Goal: Information Seeking & Learning: Check status

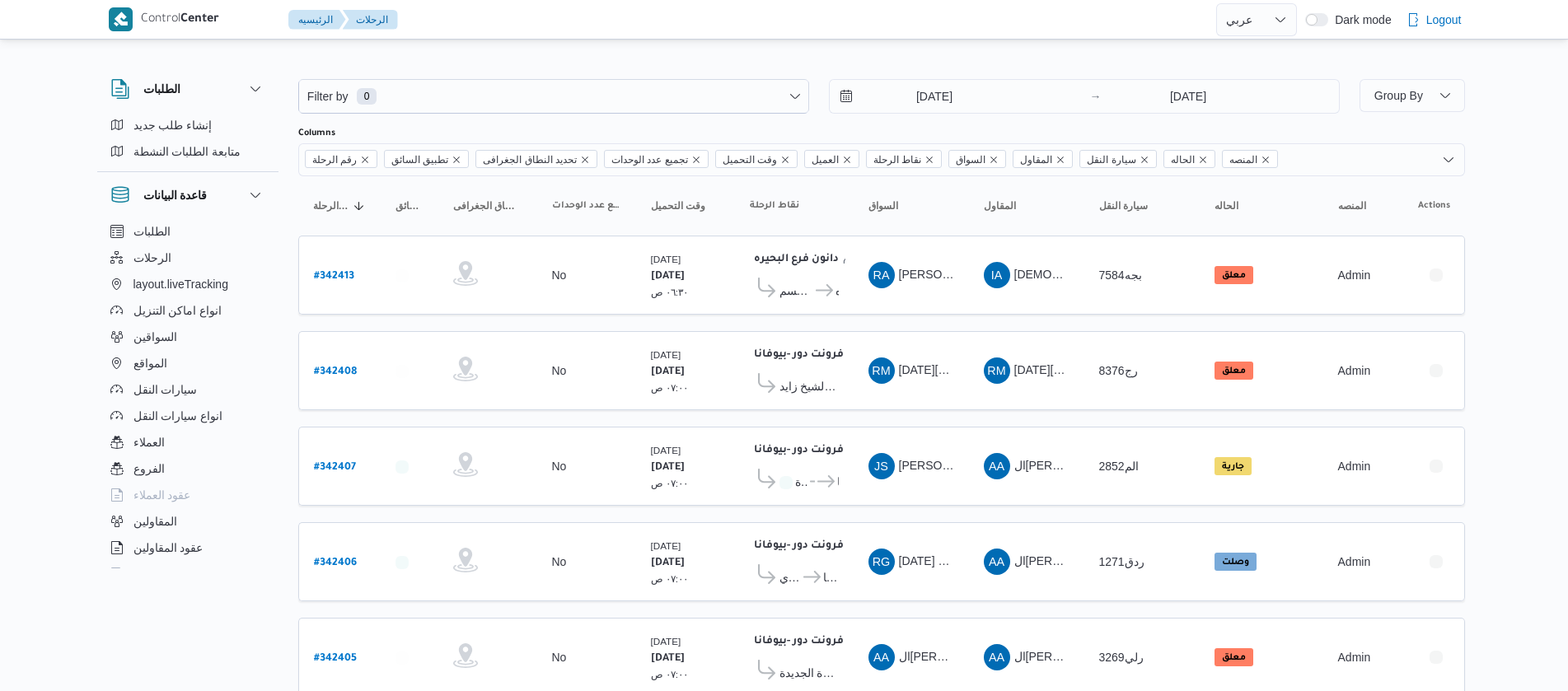
select select "ar"
click at [900, 100] on input "[DATE]" at bounding box center [923, 96] width 187 height 33
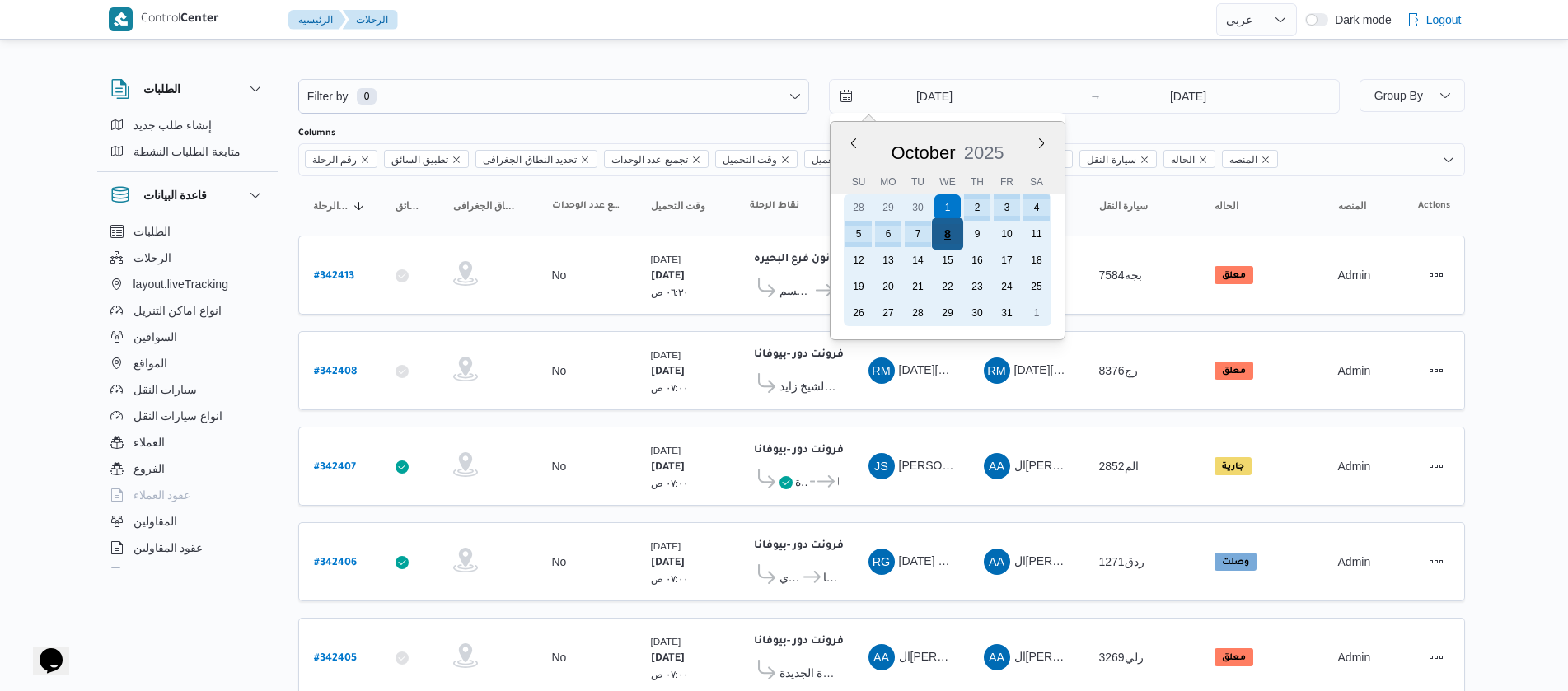
click at [947, 225] on div "8" at bounding box center [947, 234] width 32 height 32
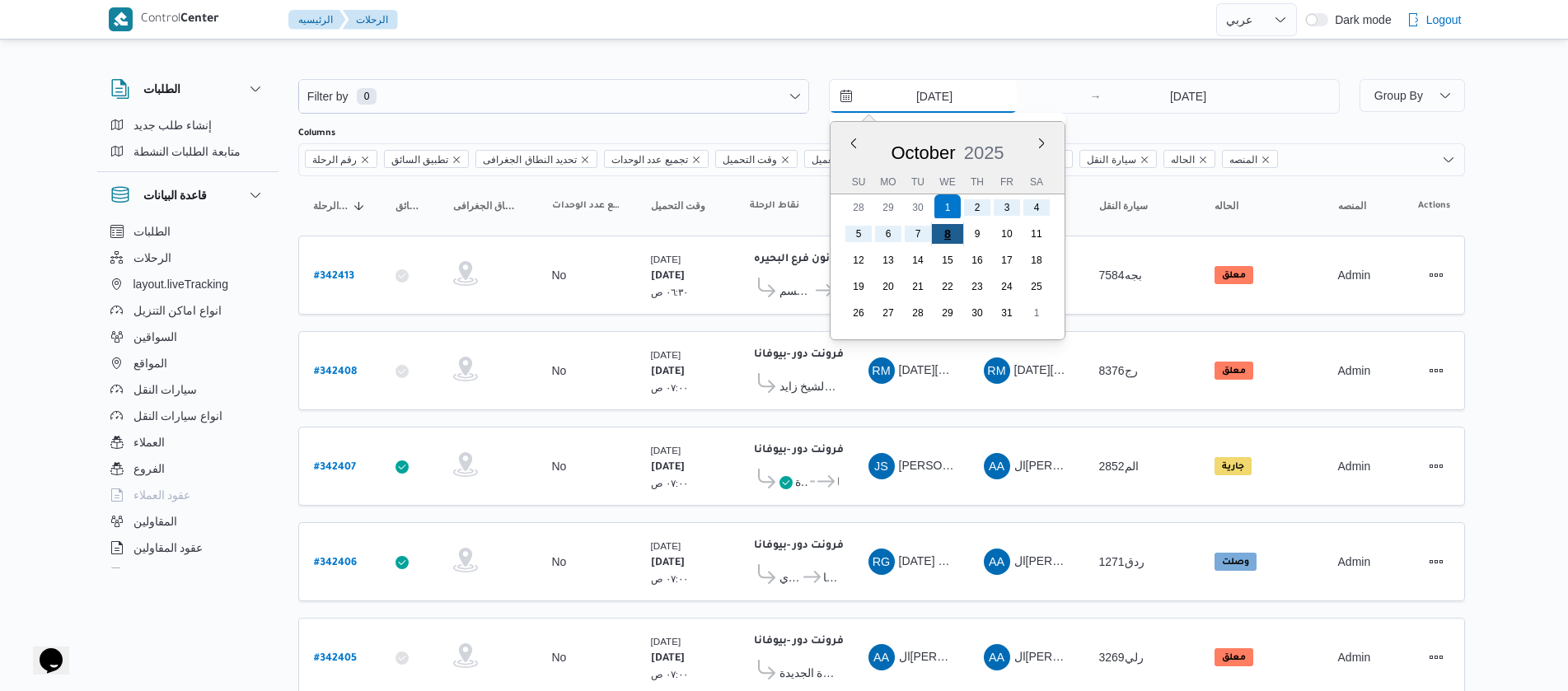
type input "[DATE]"
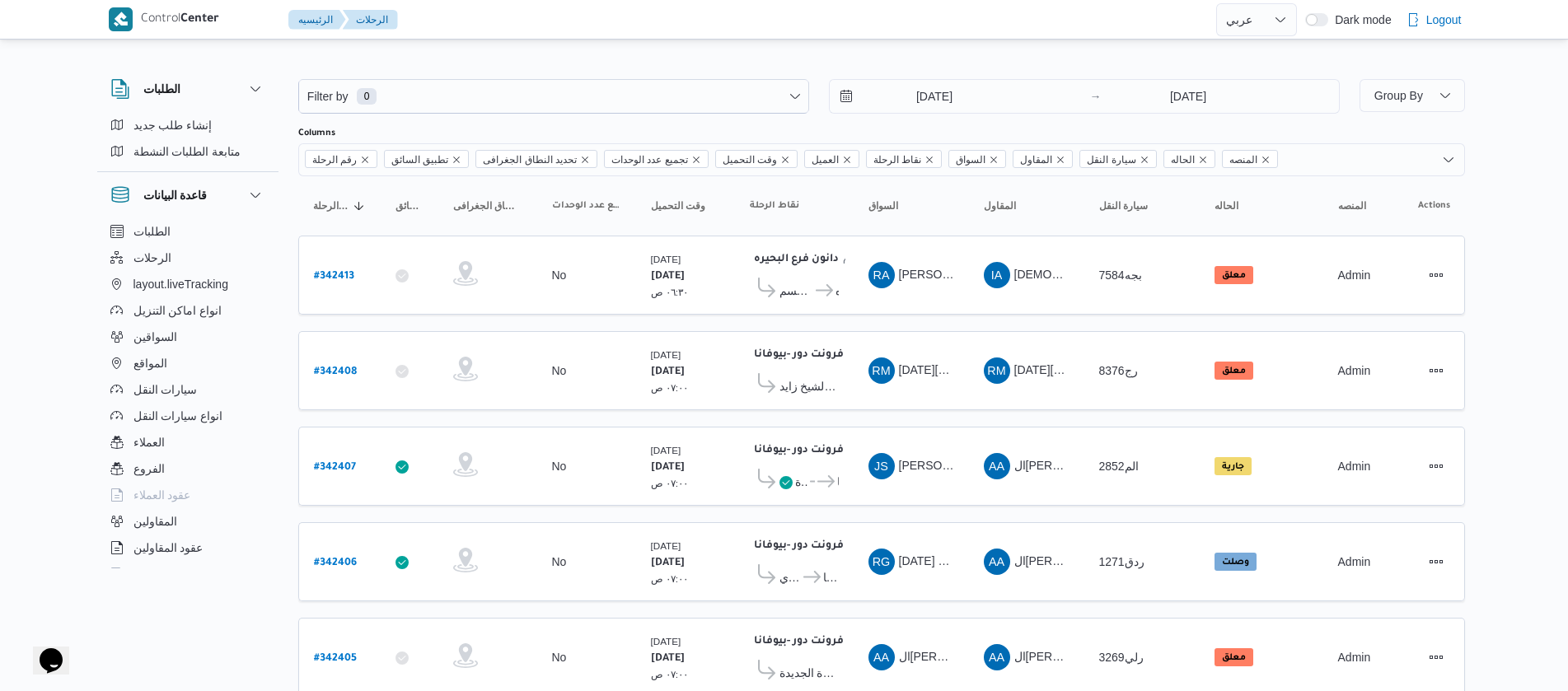
click at [853, 213] on th "السواق Click to sort in ascending order" at bounding box center [911, 205] width 115 height 26
click at [451, 84] on span "Filter by 0" at bounding box center [553, 96] width 509 height 33
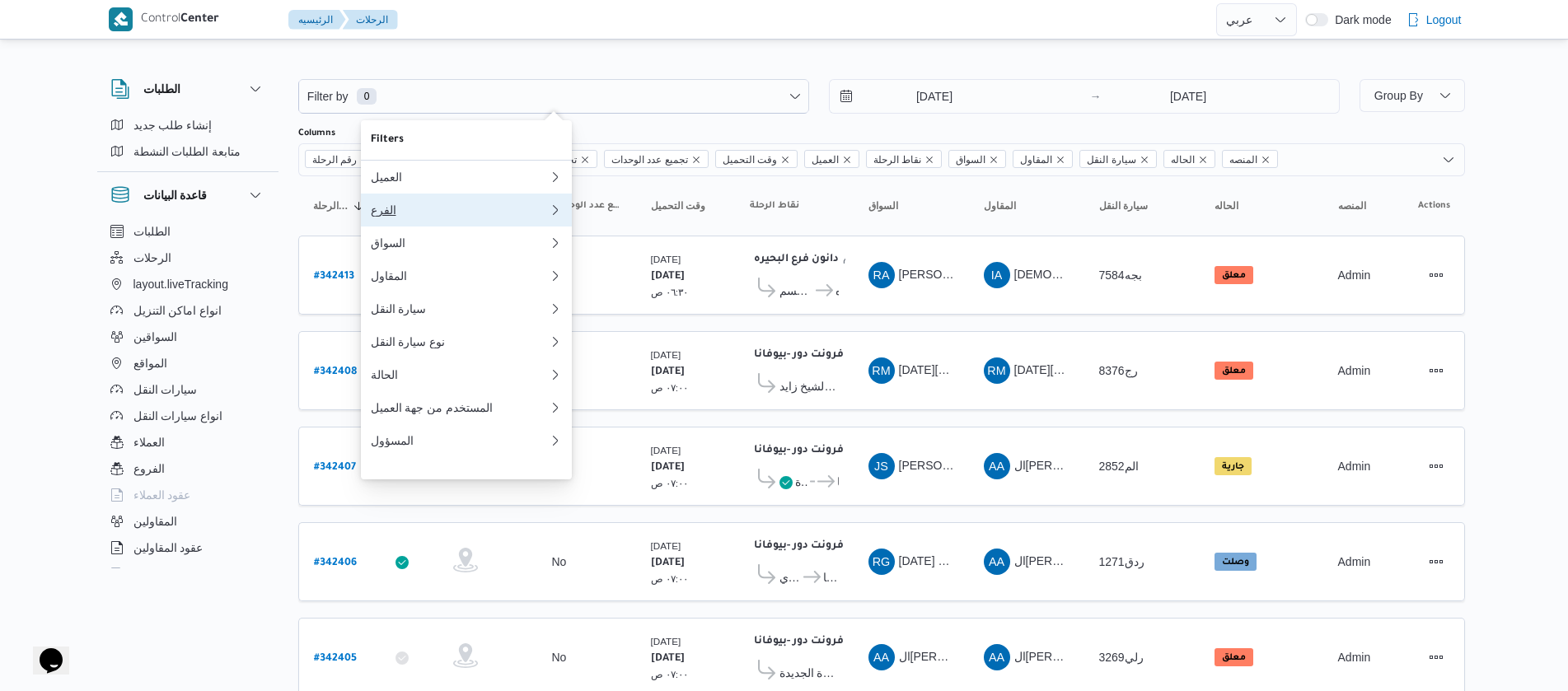
click at [418, 223] on button "الفرع" at bounding box center [466, 210] width 211 height 33
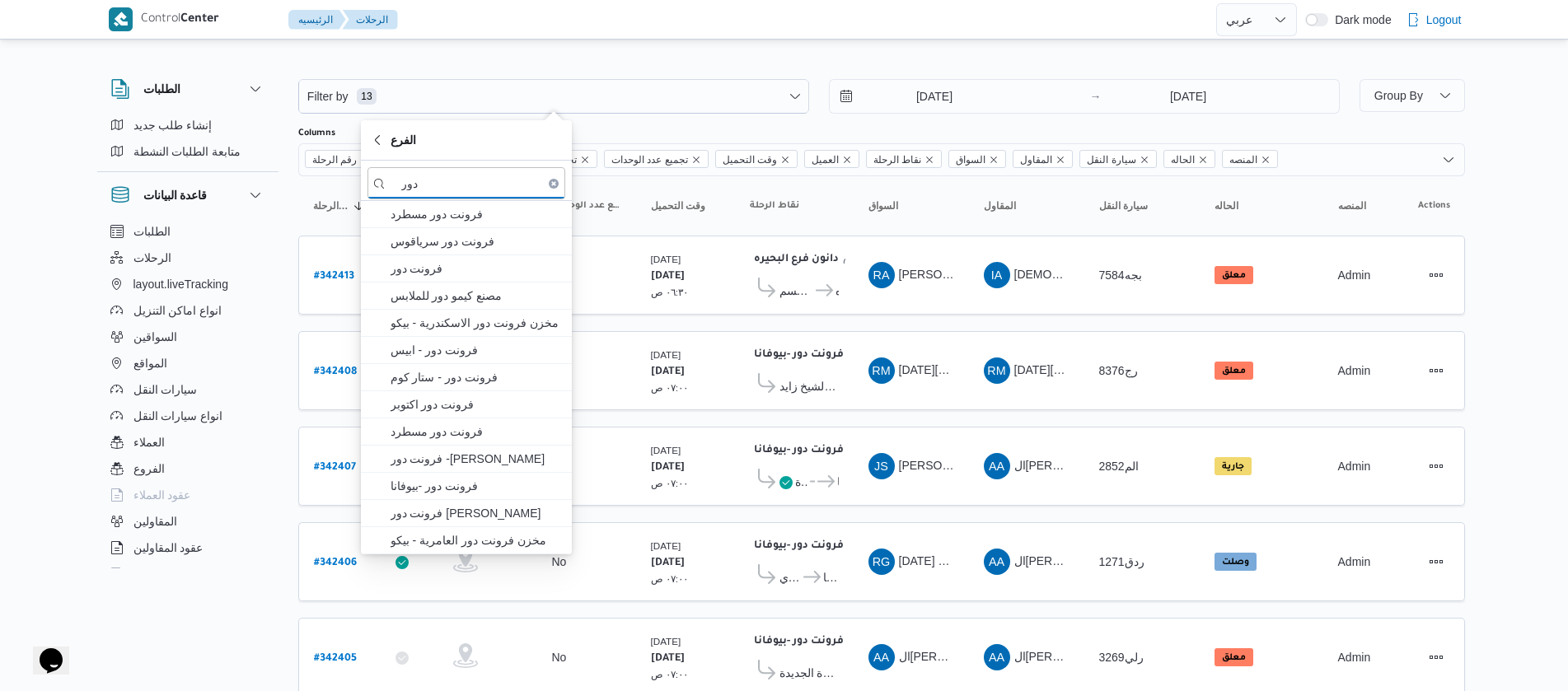
type input "دور"
click at [420, 223] on span "فرونت دور مسطرد" at bounding box center [476, 214] width 171 height 20
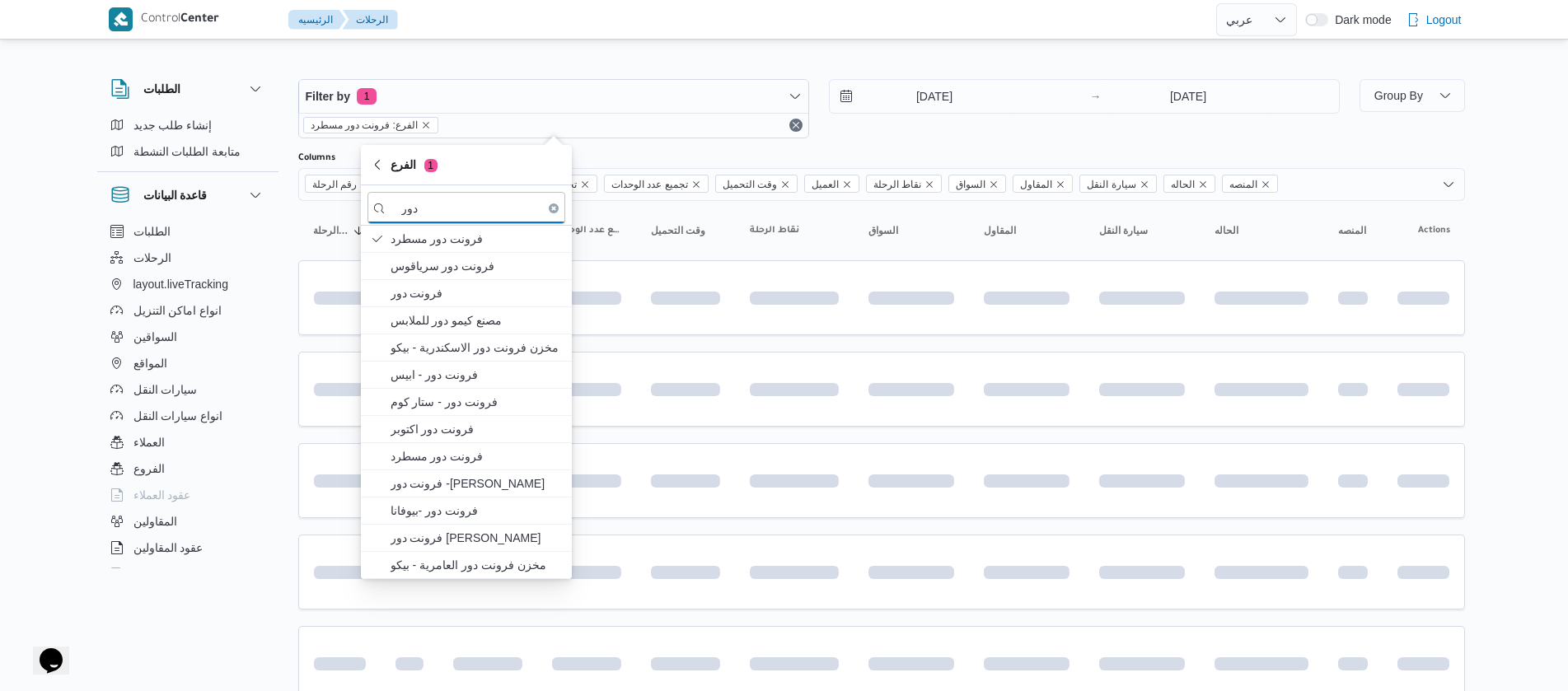
click at [294, 237] on div "الطلبات إنشاء طلب جديد متابعة الطلبات النشطة قاعدة البيانات الطلبات الرحلات lay…" at bounding box center [196, 320] width 198 height 509
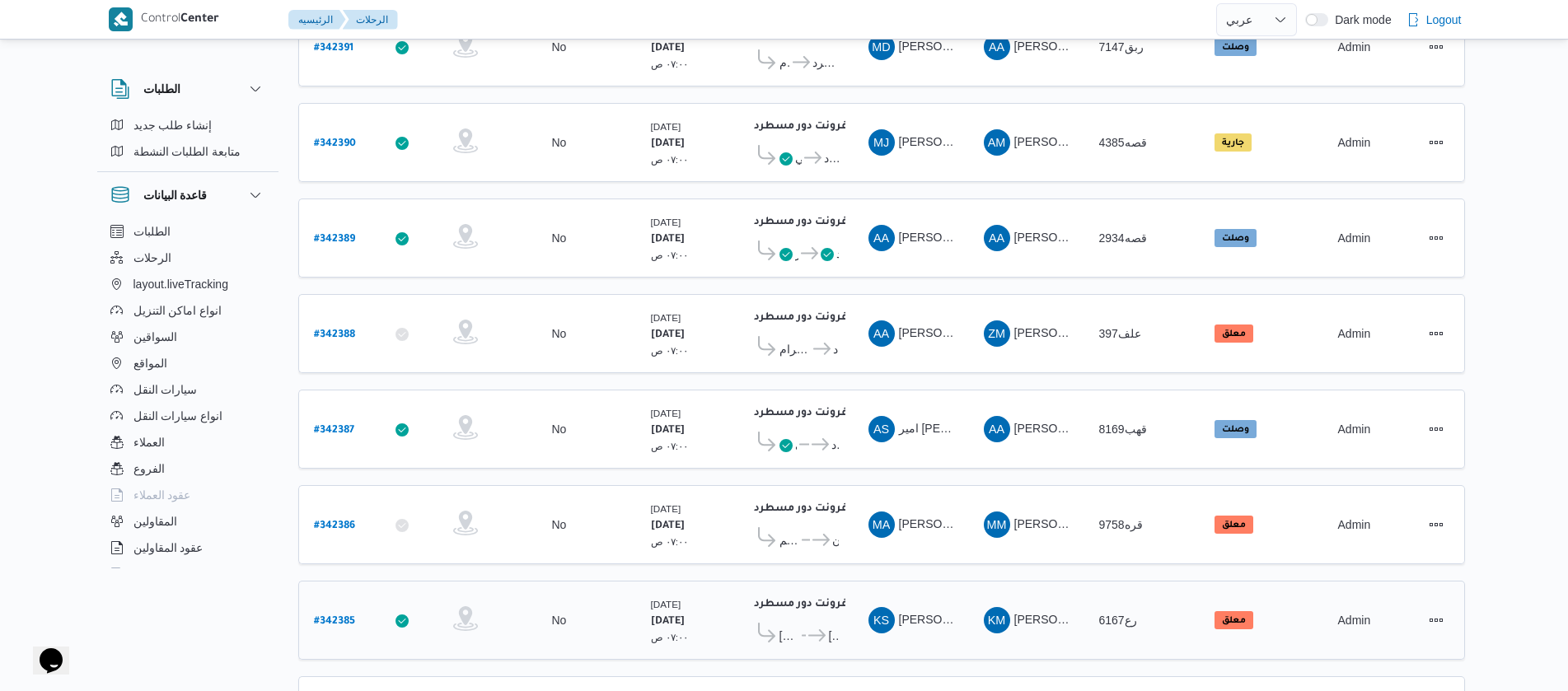
scroll to position [549, 0]
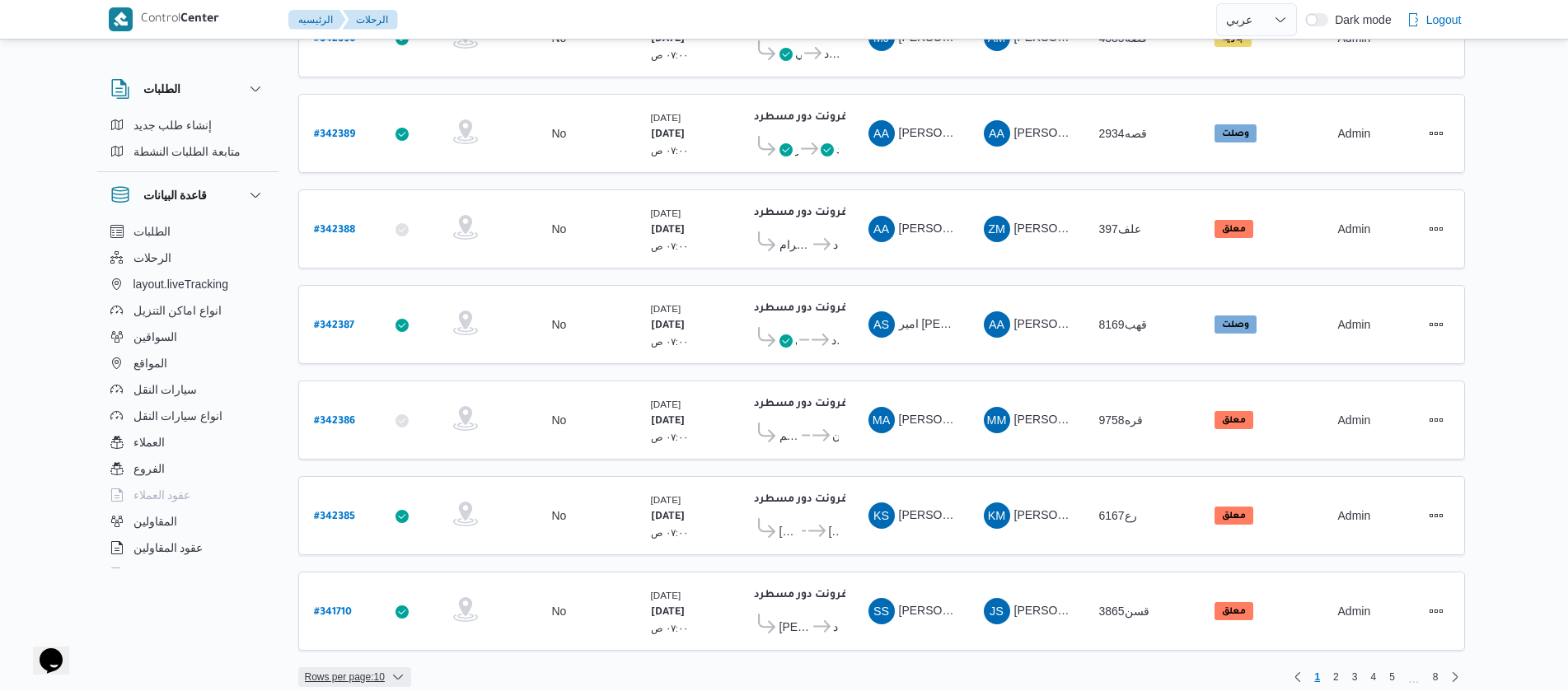
click at [388, 668] on span "Rows per page : 10" at bounding box center [354, 678] width 113 height 20
click at [374, 621] on span "20 rows" at bounding box center [374, 621] width 53 height 13
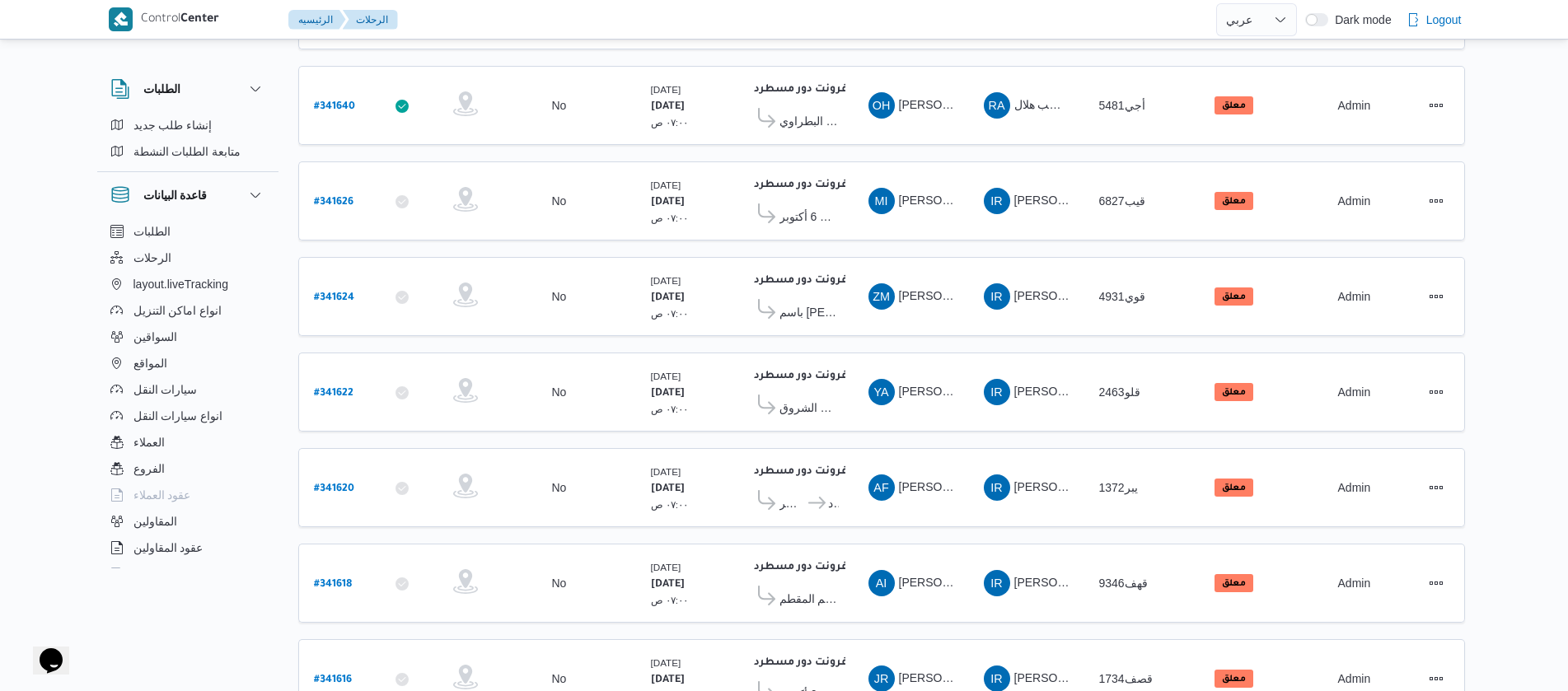
scroll to position [1489, 0]
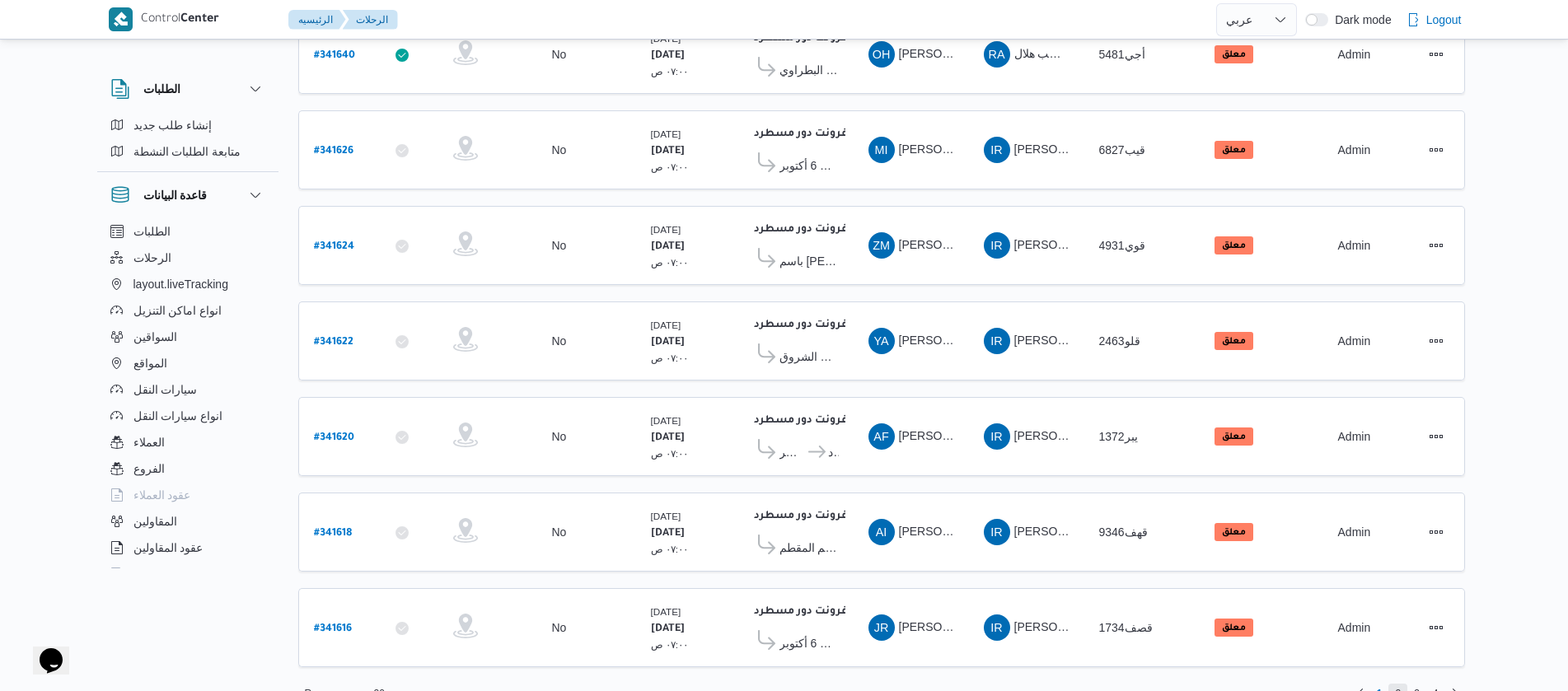
click at [1399, 684] on span "2" at bounding box center [1398, 694] width 6 height 20
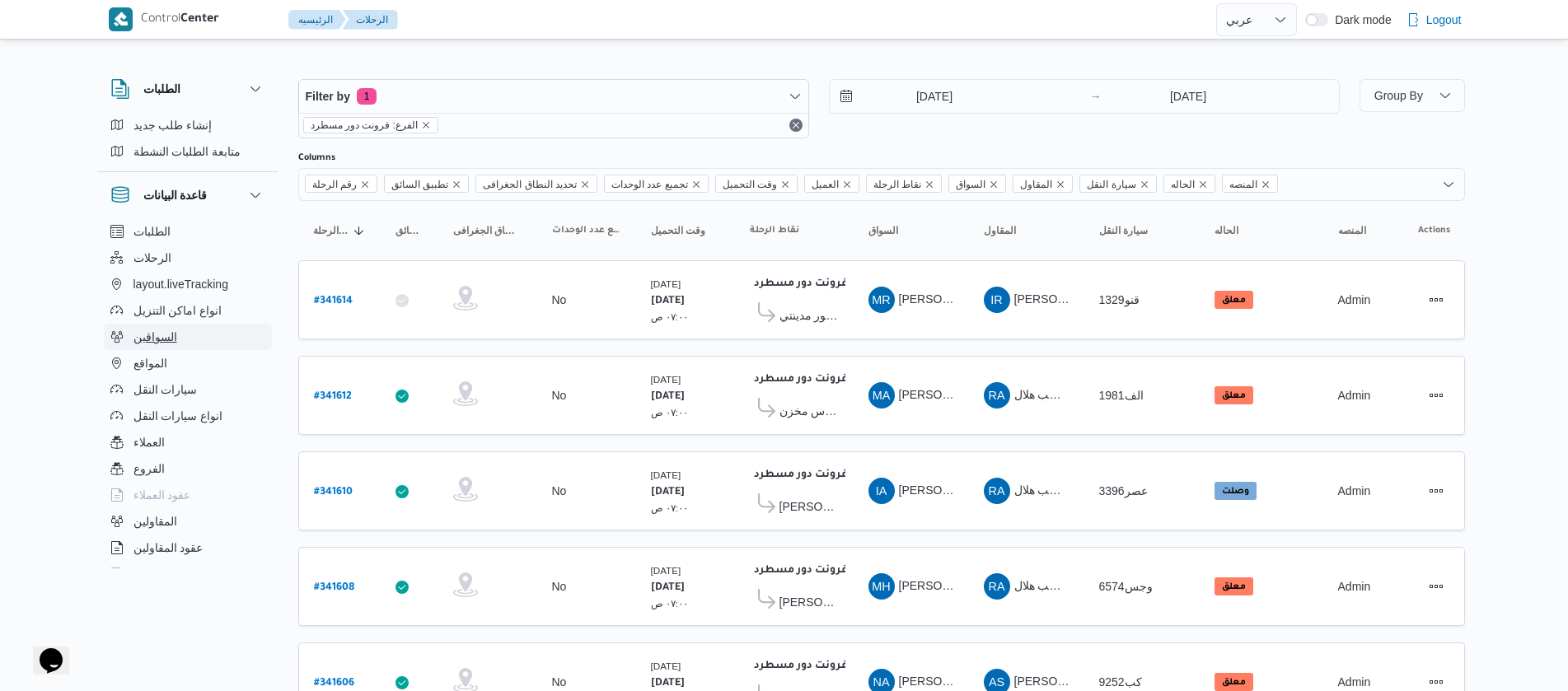
click at [160, 339] on span "السواقين" at bounding box center [155, 337] width 43 height 20
select select "ar"
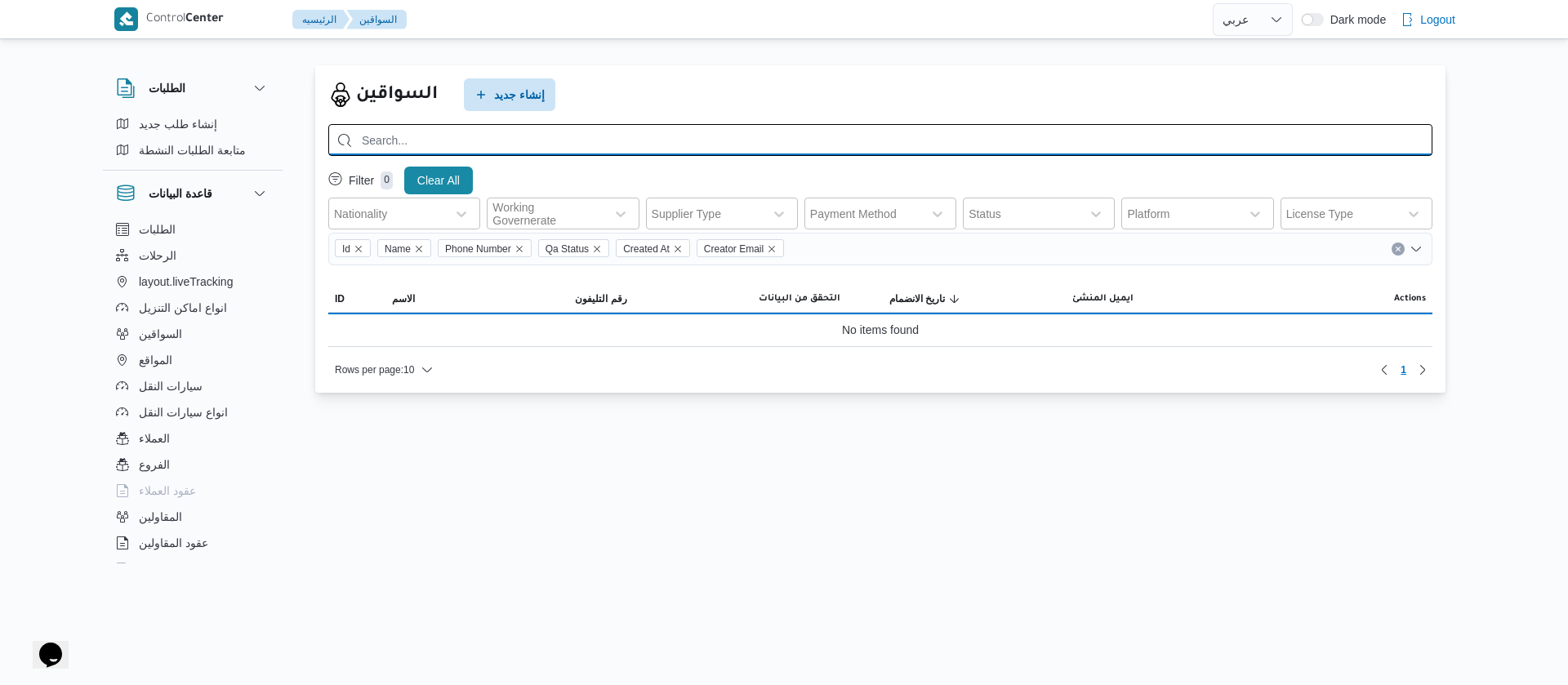
click at [628, 147] on input "search" at bounding box center [880, 139] width 1104 height 31
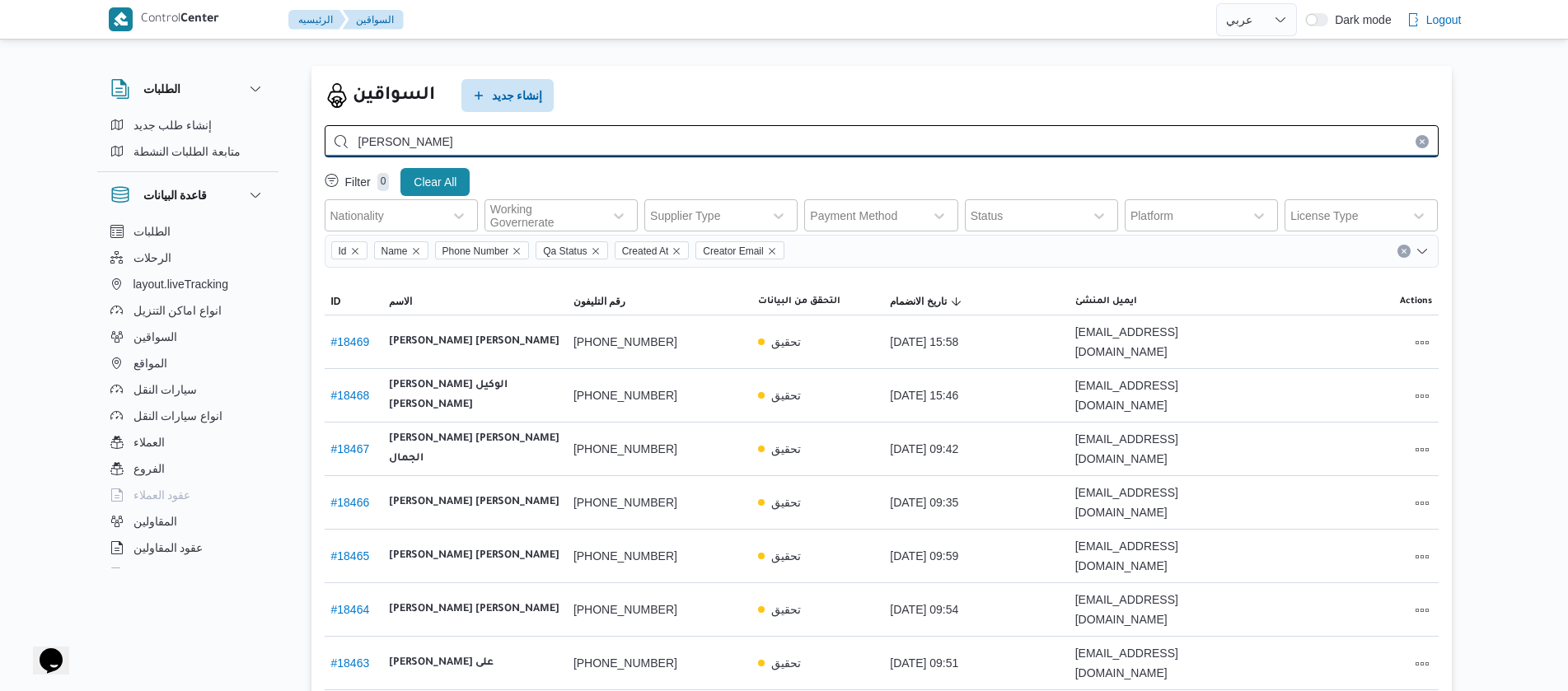
type input "[PERSON_NAME]"
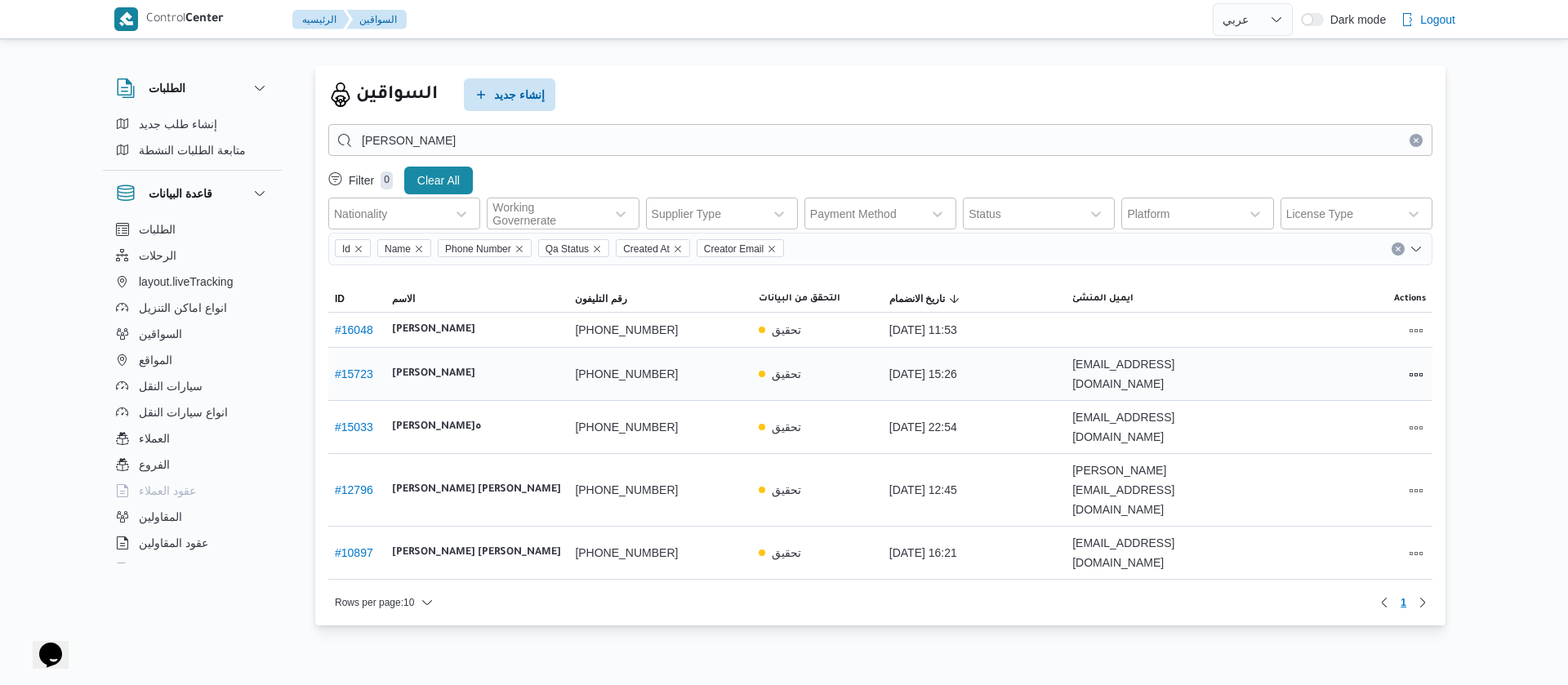
click at [359, 370] on link "# 15723" at bounding box center [354, 374] width 38 height 13
select select "ar"
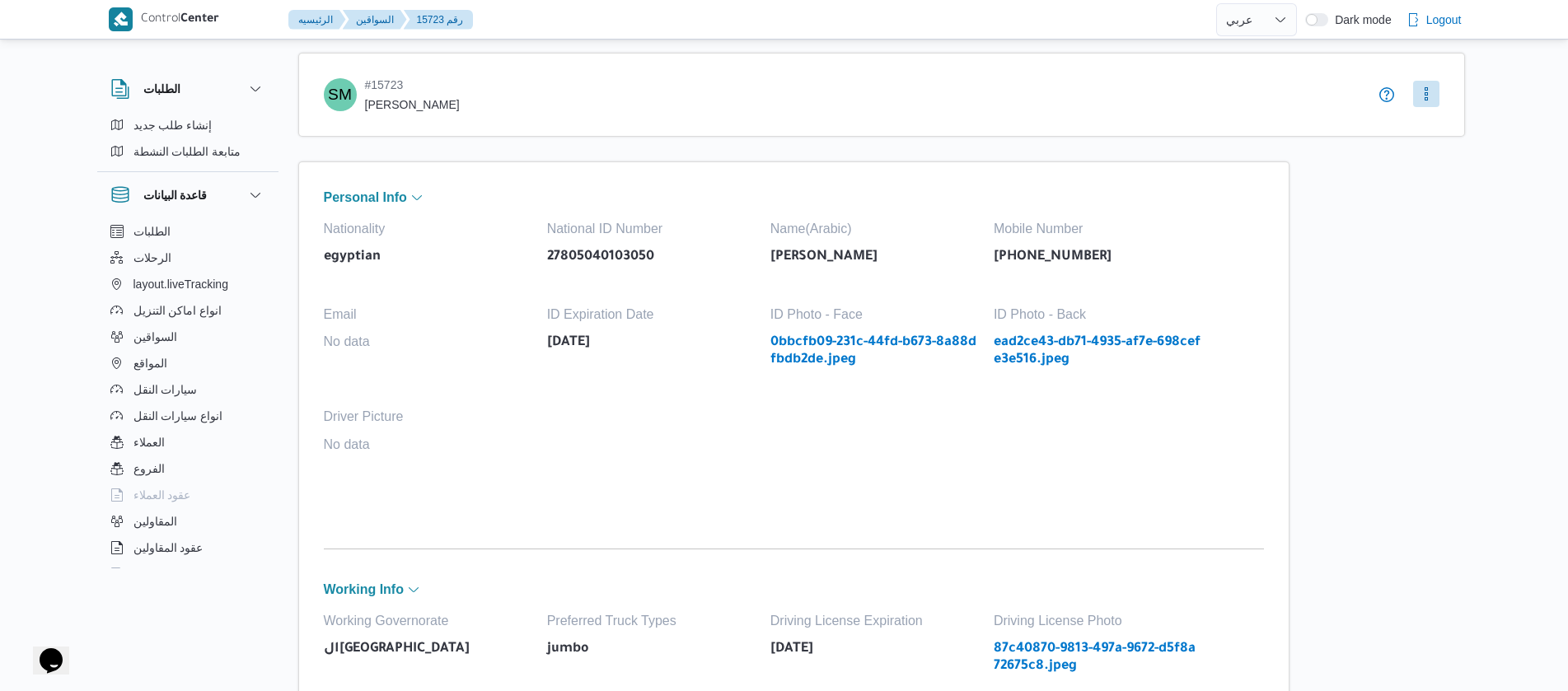
click at [1430, 94] on button "More" at bounding box center [1426, 93] width 26 height 26
click at [1450, 111] on div "SM # 15723 [PERSON_NAME]" at bounding box center [881, 94] width 1167 height 84
click at [1437, 99] on button "More" at bounding box center [1426, 93] width 26 height 26
click at [1443, 135] on span "Edit" at bounding box center [1464, 129] width 60 height 20
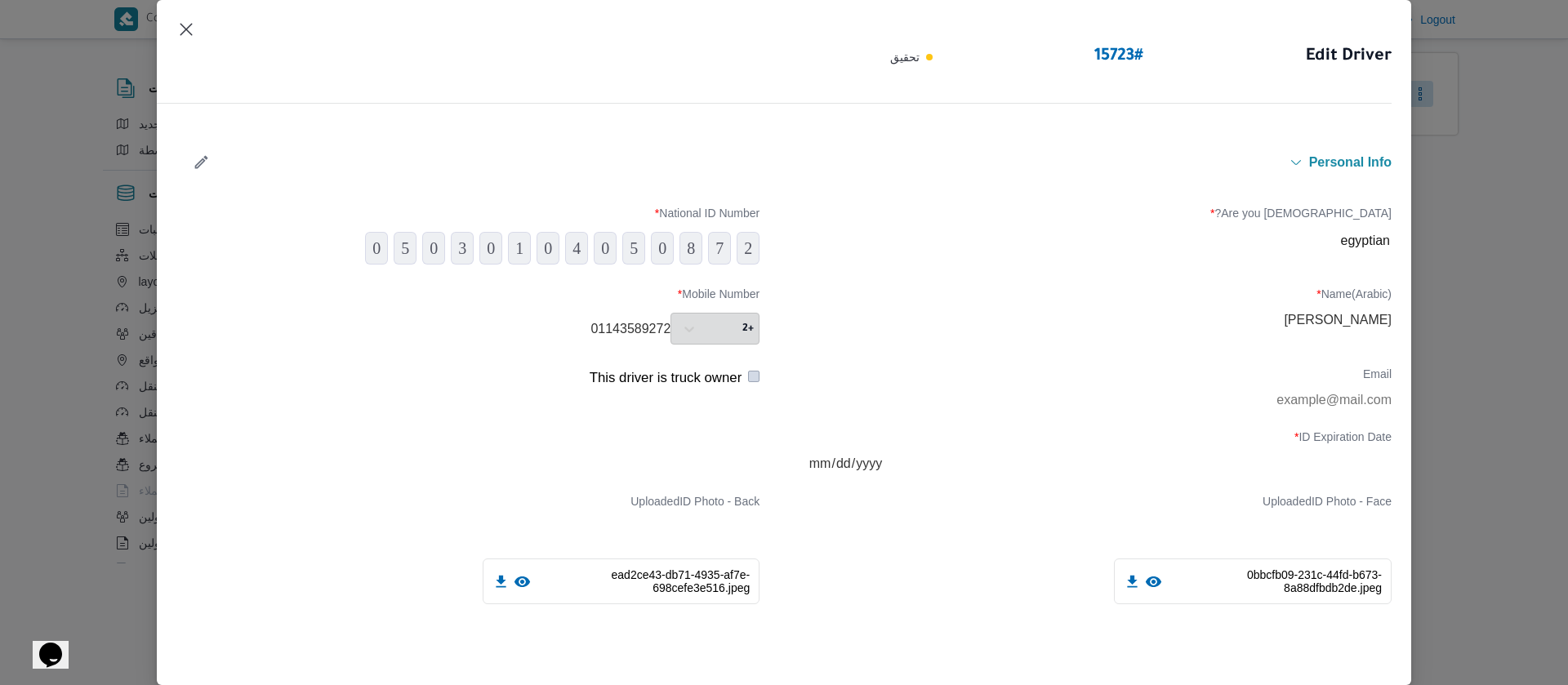
scroll to position [122, 0]
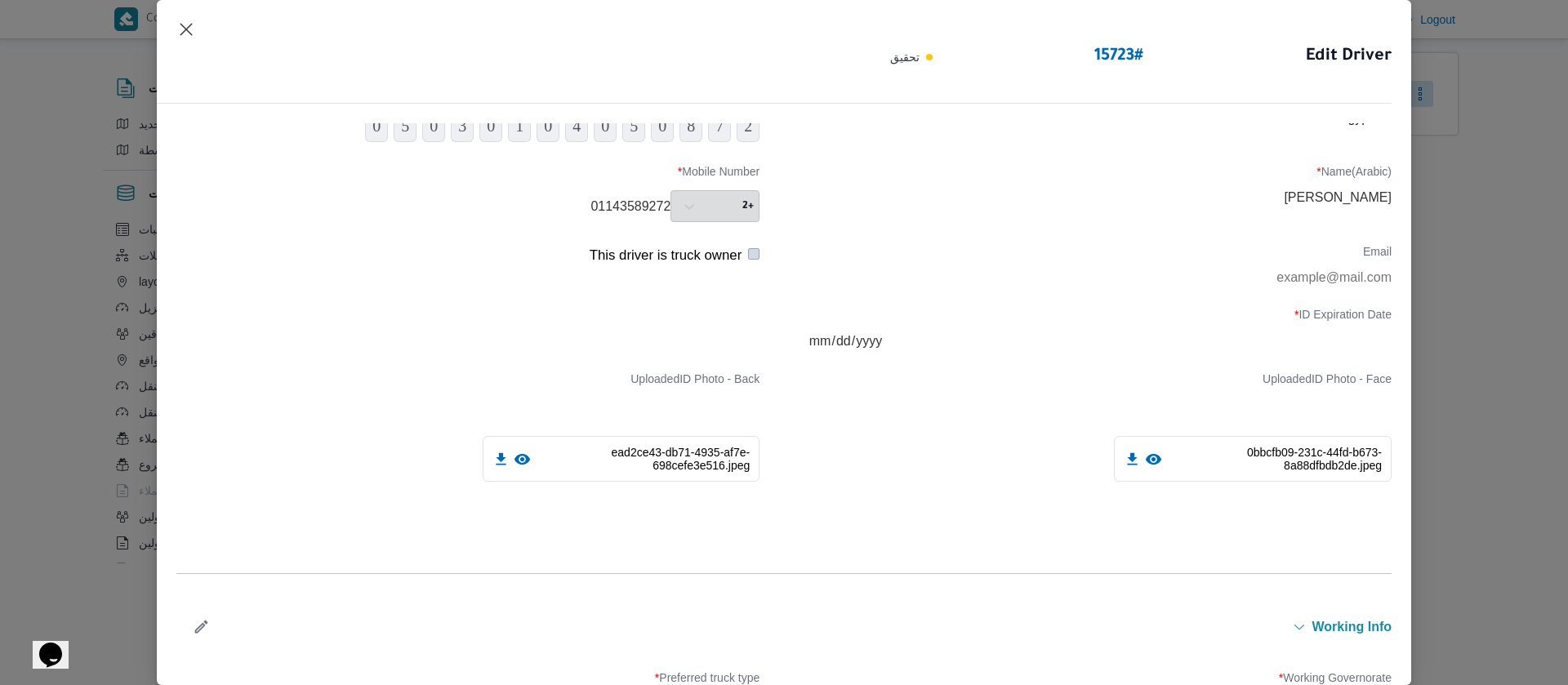
click at [1145, 465] on icon at bounding box center [1153, 459] width 15 height 10
click at [515, 464] on icon at bounding box center [523, 459] width 15 height 10
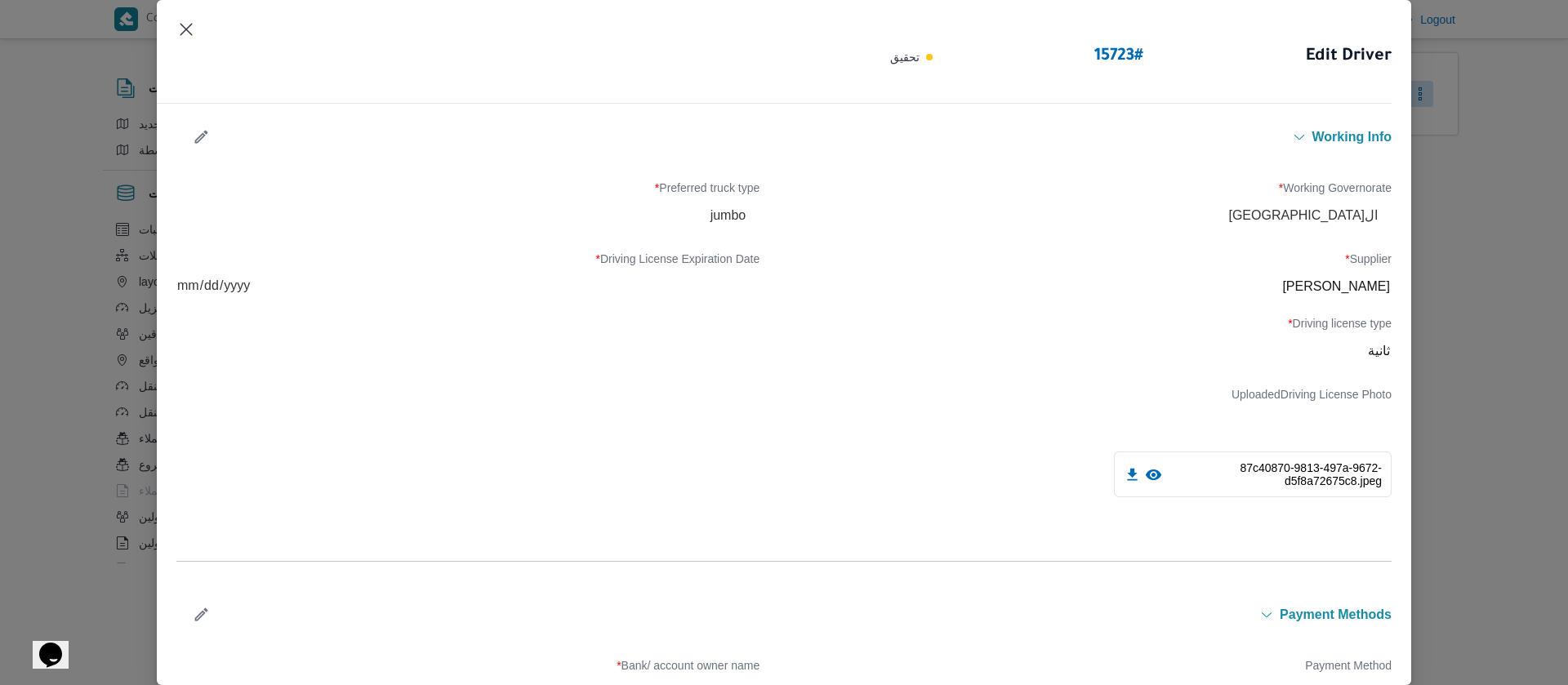
scroll to position [858, 0]
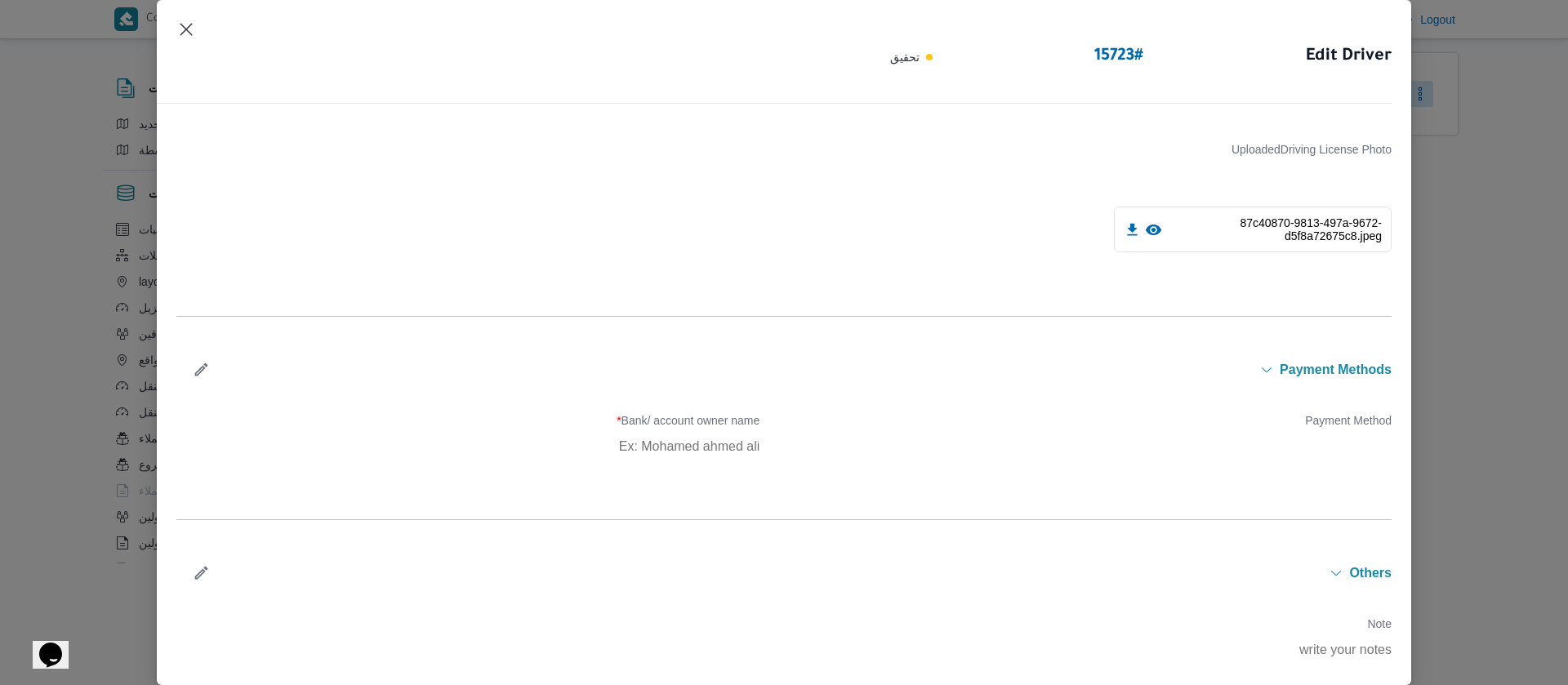
click at [1145, 230] on icon at bounding box center [1153, 230] width 15 height 10
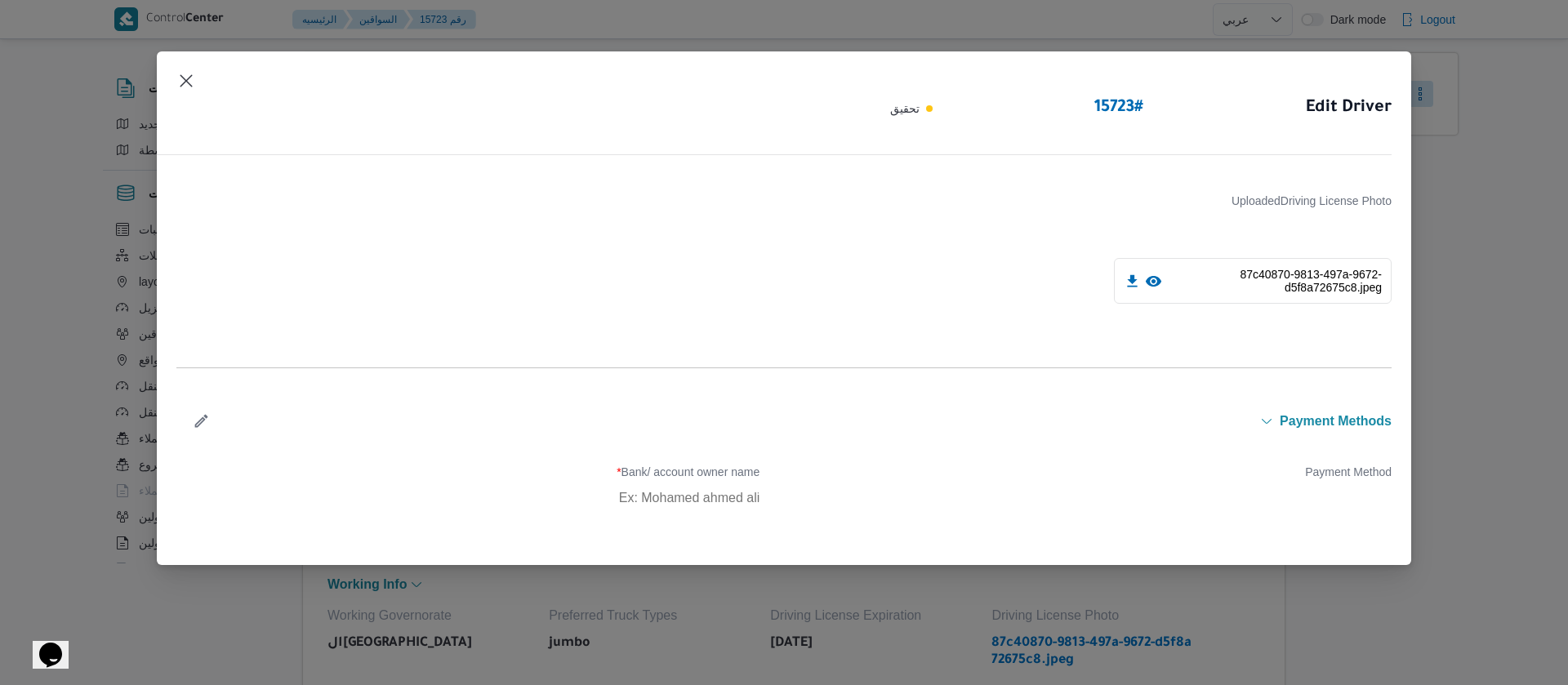
select select "ar"
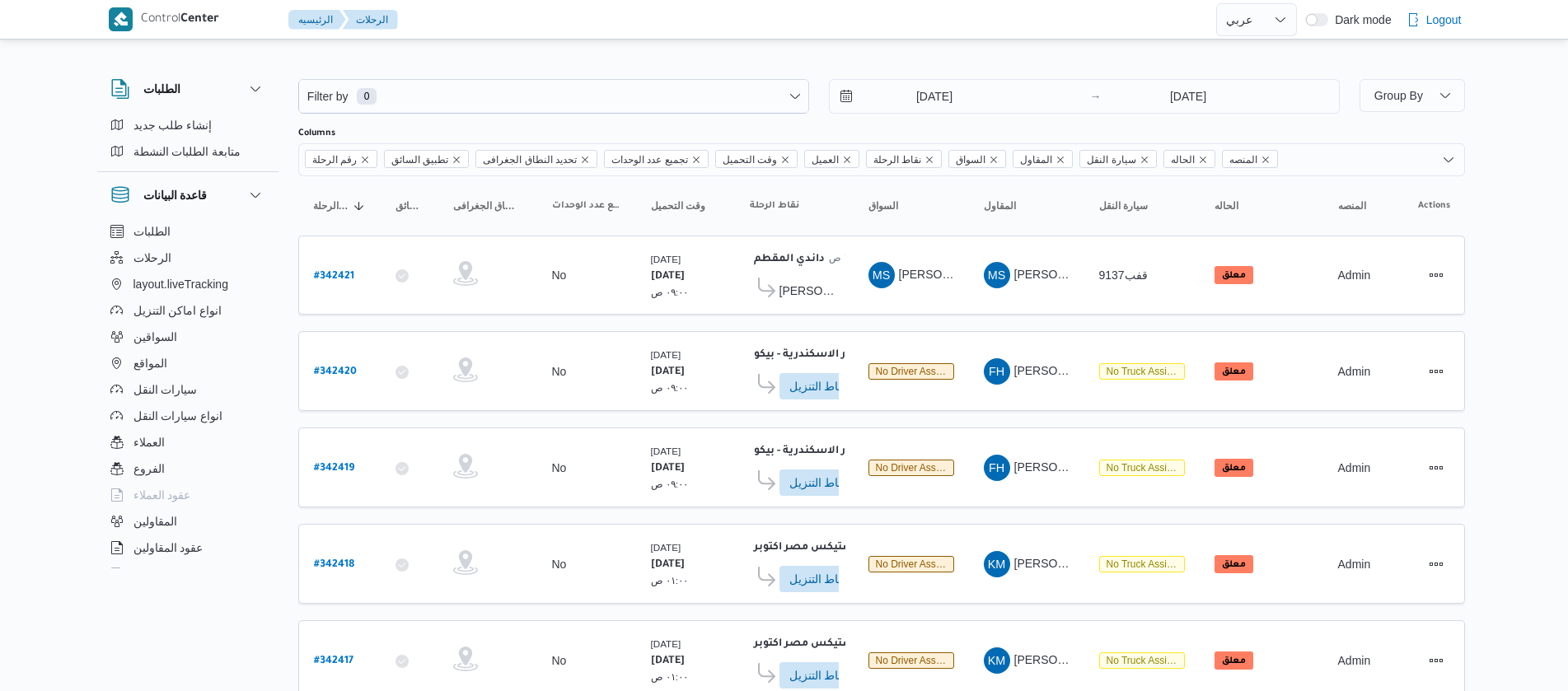
select select "ar"
click at [884, 101] on input "[DATE]" at bounding box center [923, 96] width 187 height 33
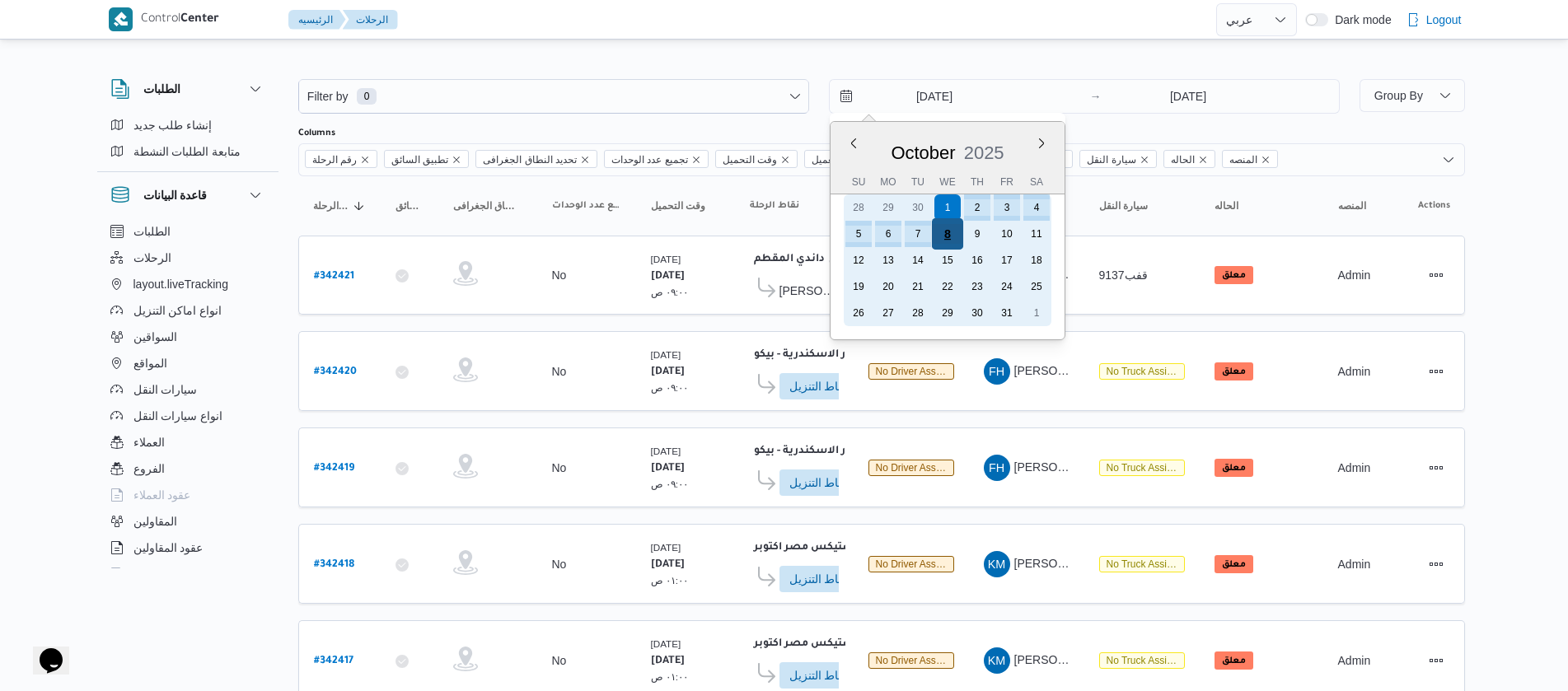
click at [937, 223] on div "8" at bounding box center [947, 234] width 32 height 32
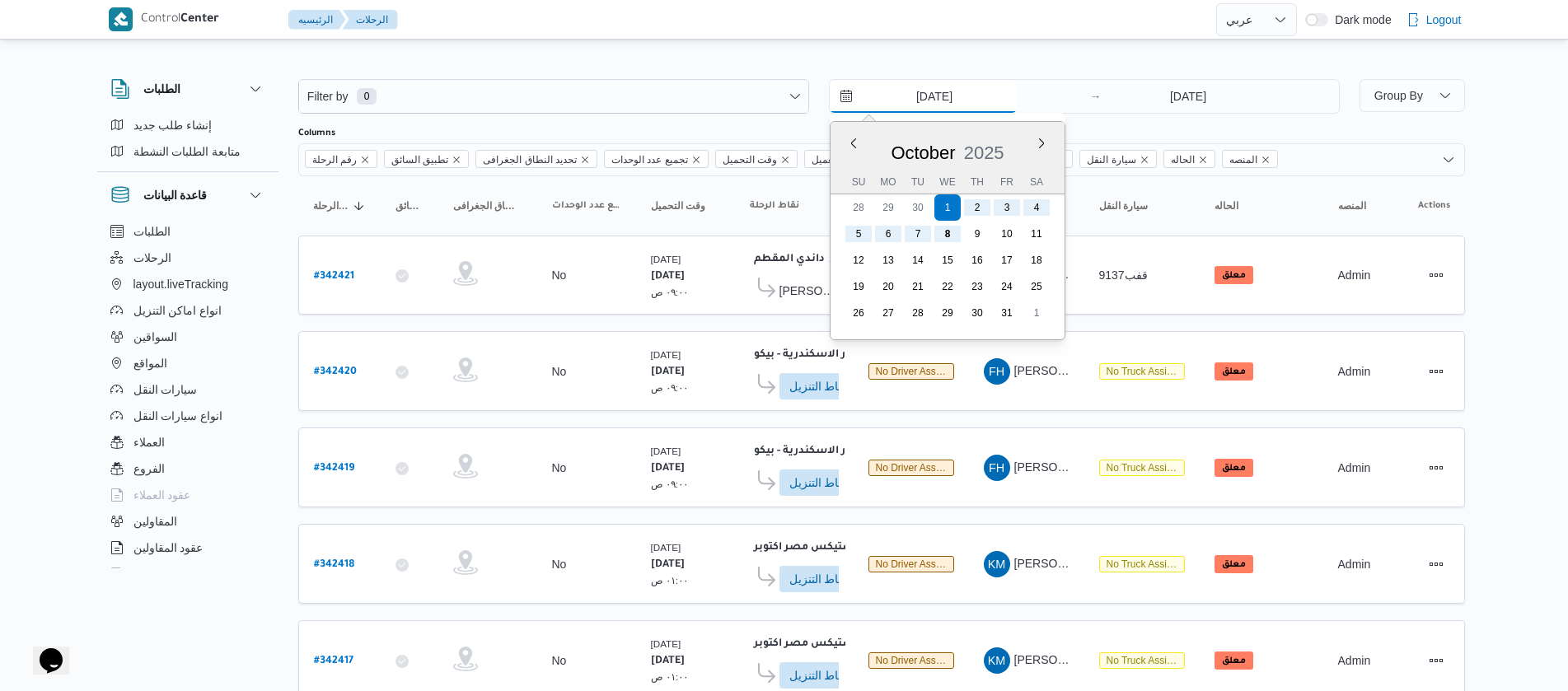
type input "[DATE]"
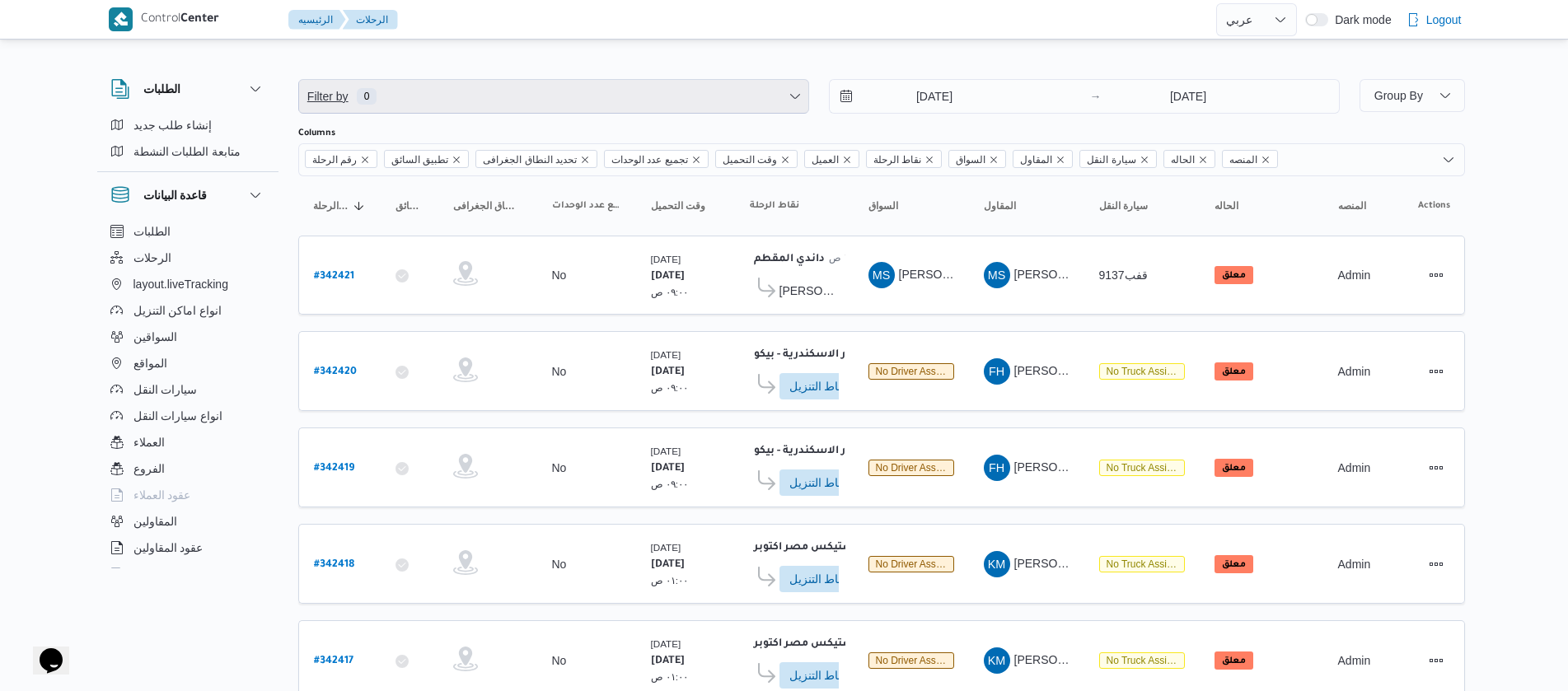
click at [437, 101] on span "Filter by 0" at bounding box center [553, 96] width 509 height 33
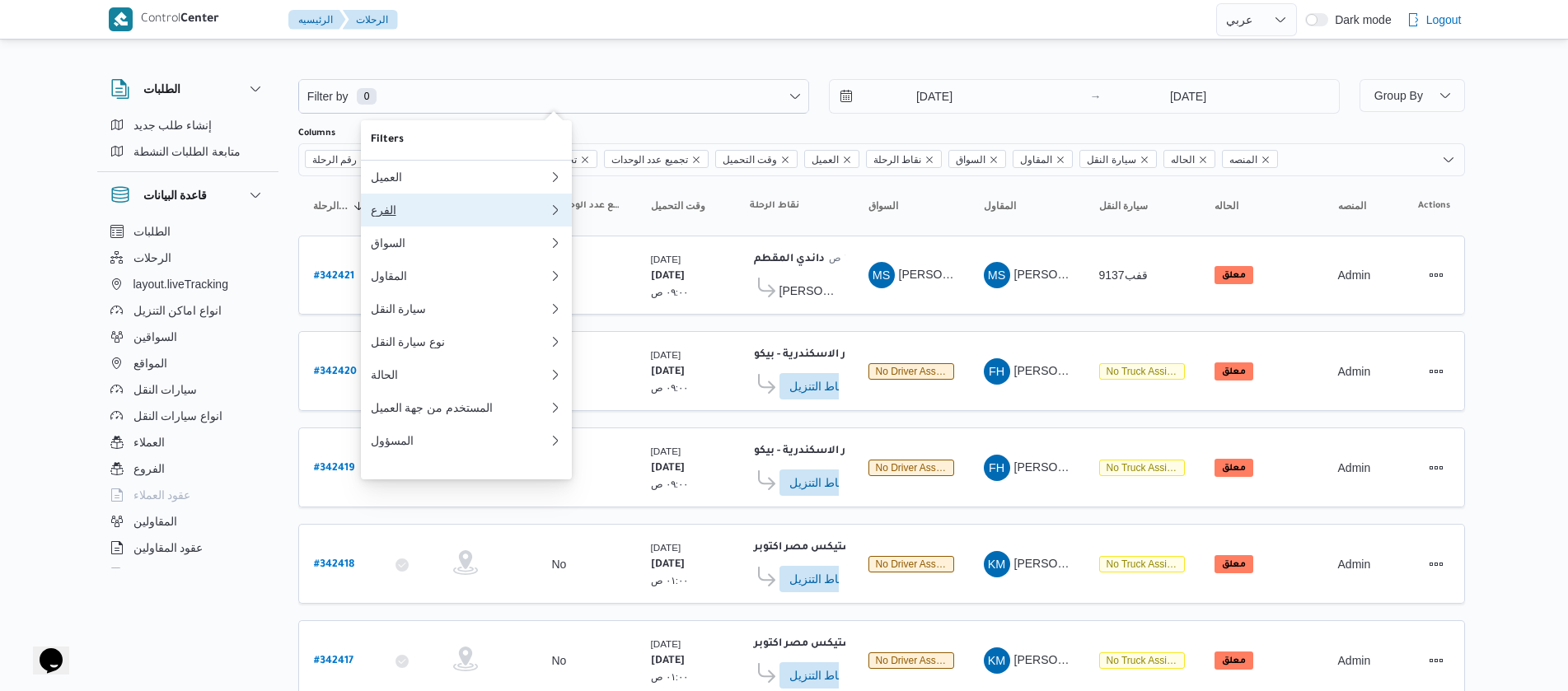
click at [399, 214] on div "الفرع" at bounding box center [459, 211] width 178 height 13
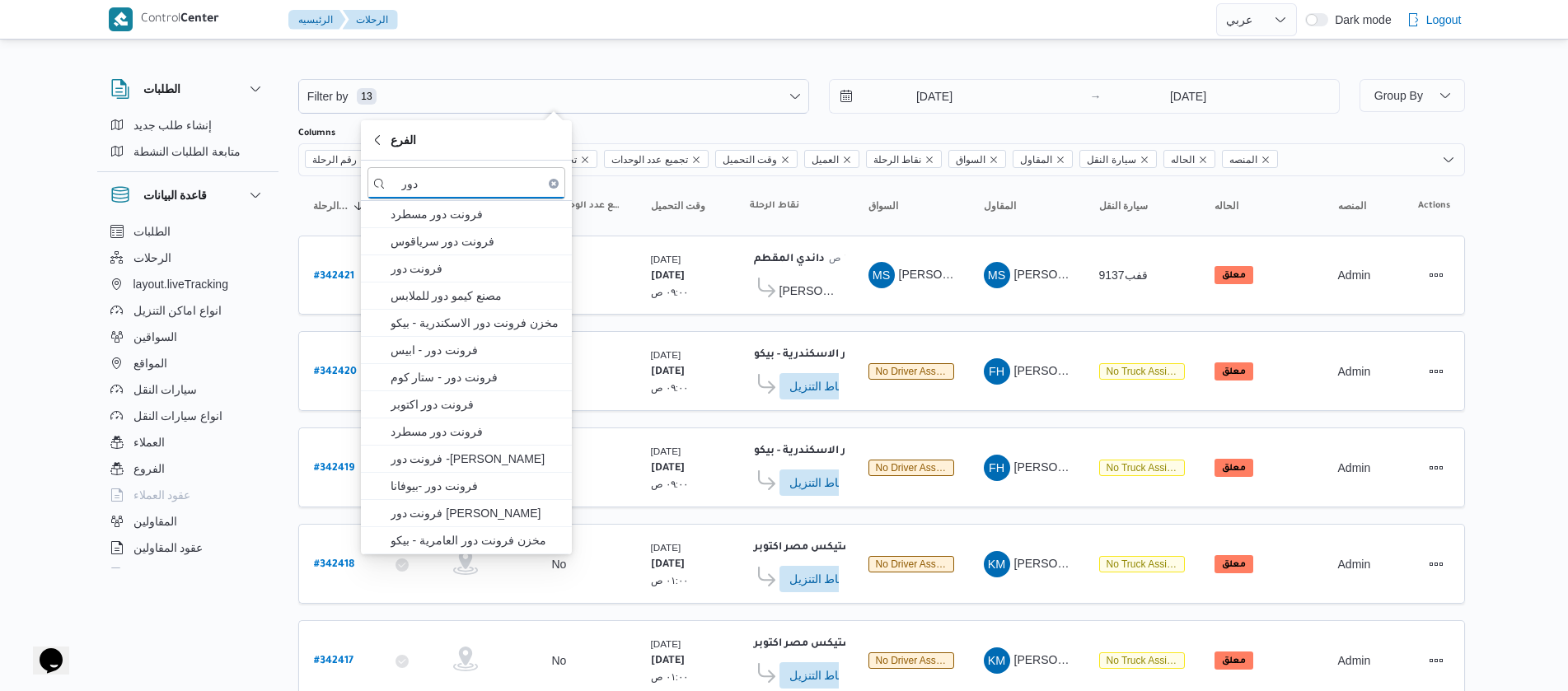
type input "دور"
click at [399, 214] on span "فرونت دور مسطرد" at bounding box center [476, 214] width 171 height 20
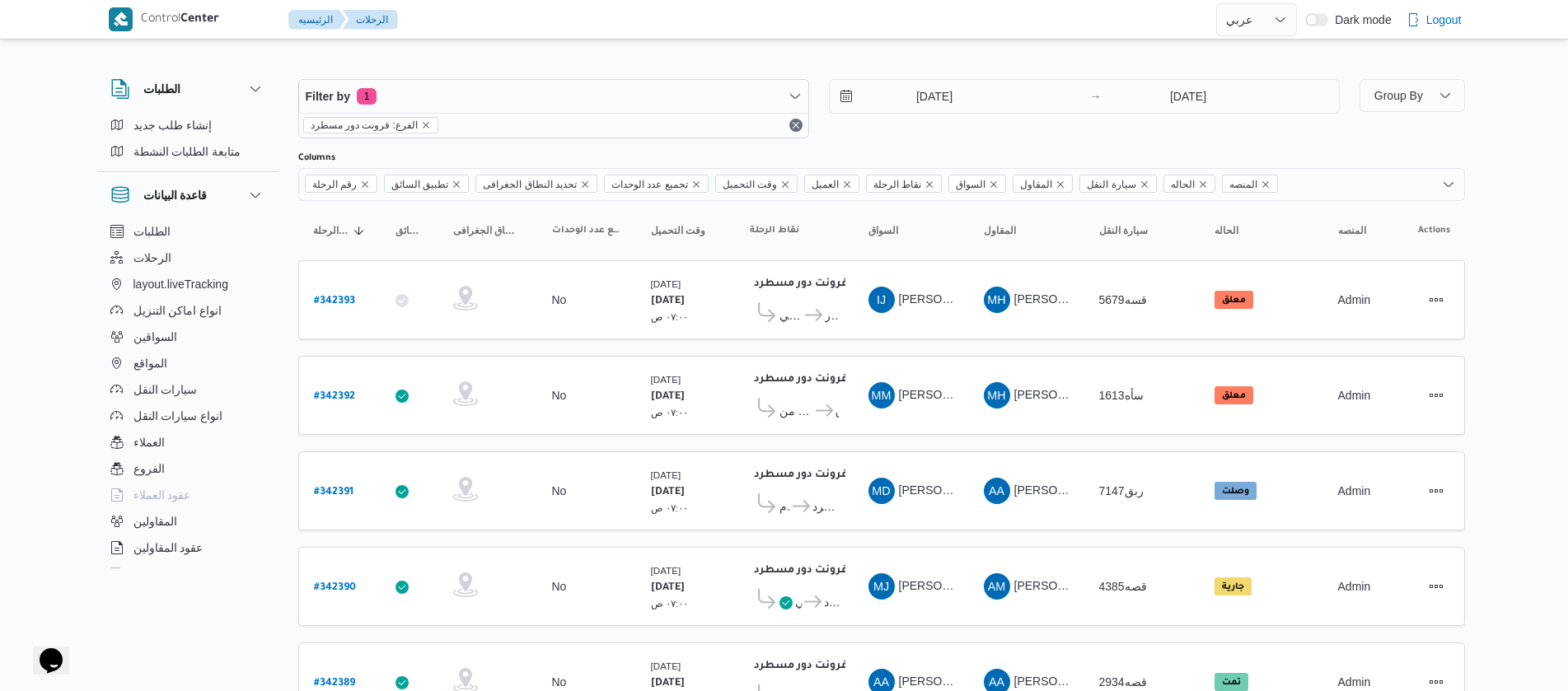
click at [289, 221] on div "الطلبات إنشاء طلب جديد متابعة الطلبات النشطة قاعدة البيانات الطلبات الرحلات lay…" at bounding box center [196, 320] width 198 height 509
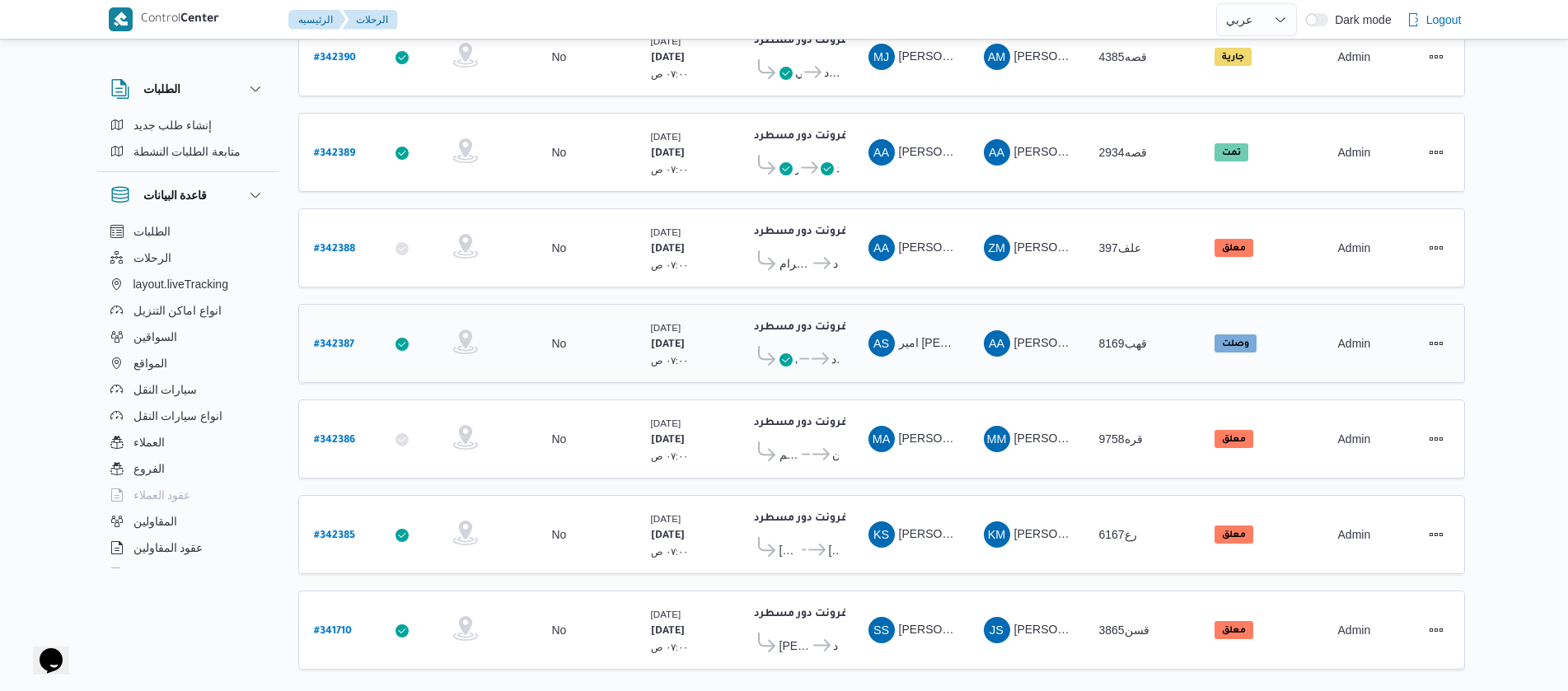
scroll to position [549, 0]
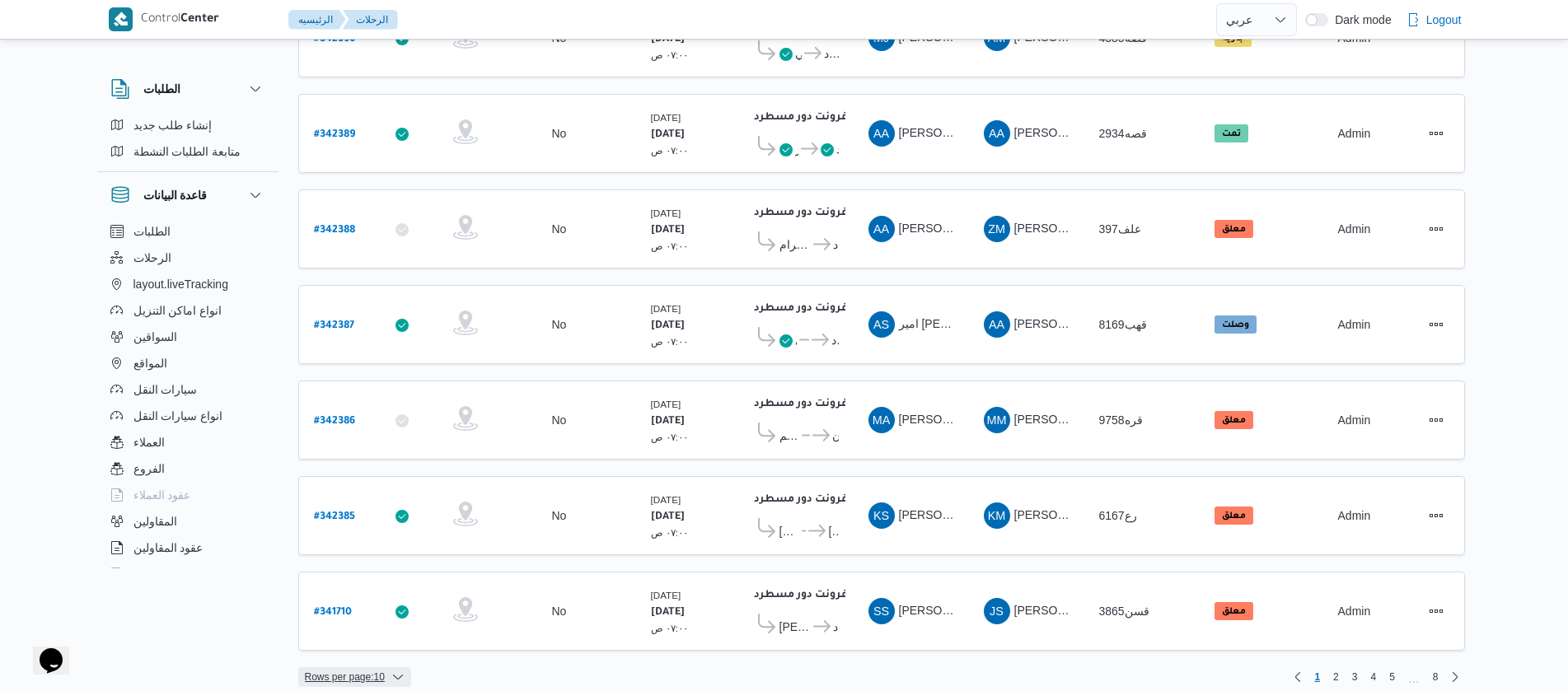
click at [339, 668] on span "Rows per page : 10" at bounding box center [344, 678] width 80 height 20
click at [354, 627] on span "20 rows" at bounding box center [374, 621] width 53 height 13
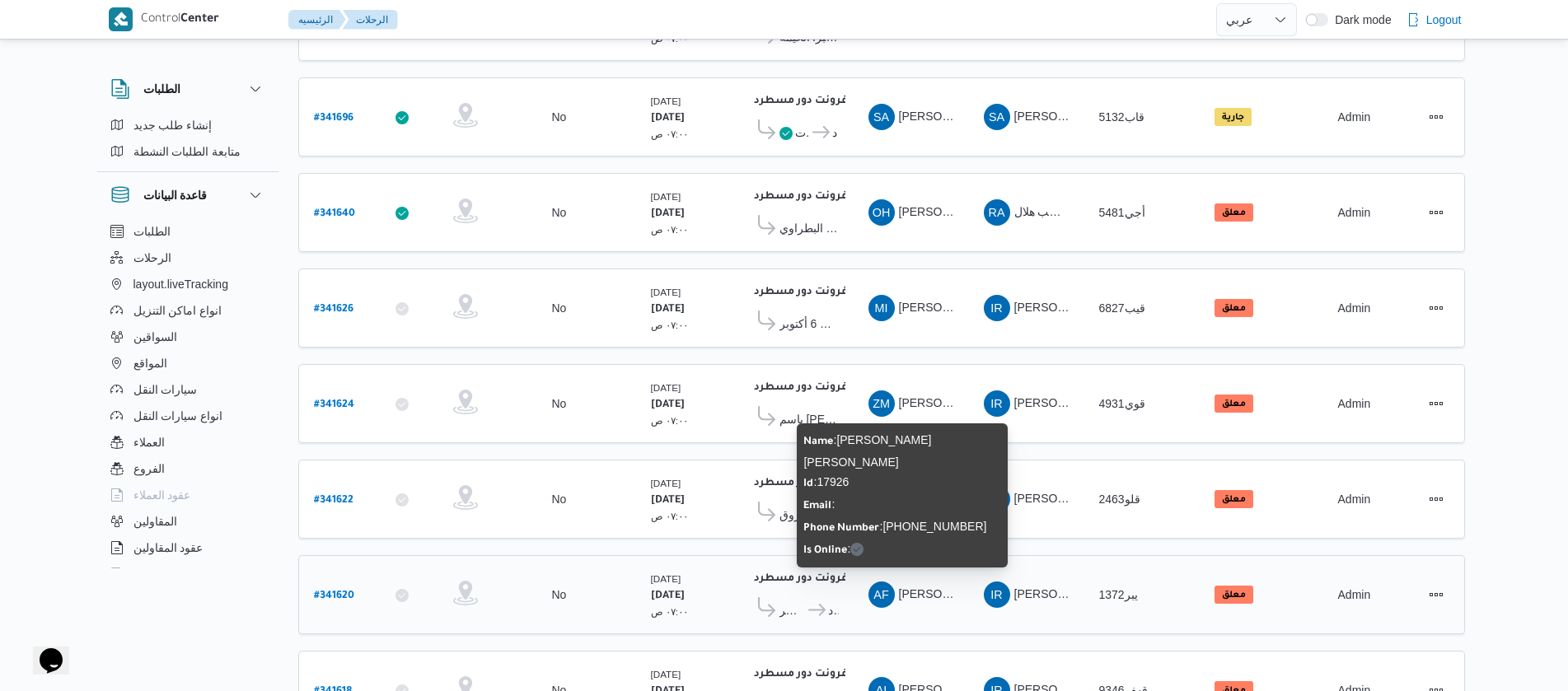
scroll to position [1489, 0]
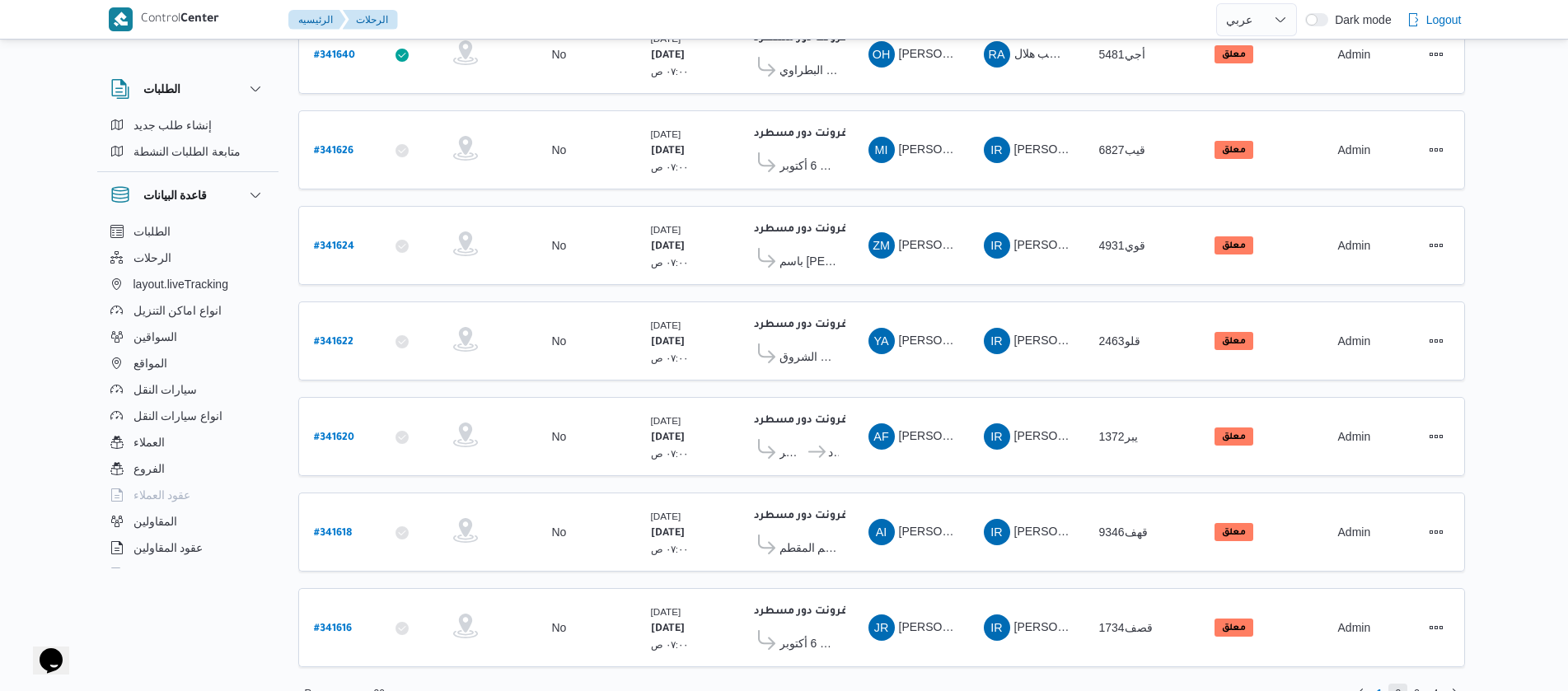
click at [1398, 684] on span "2" at bounding box center [1398, 694] width 6 height 20
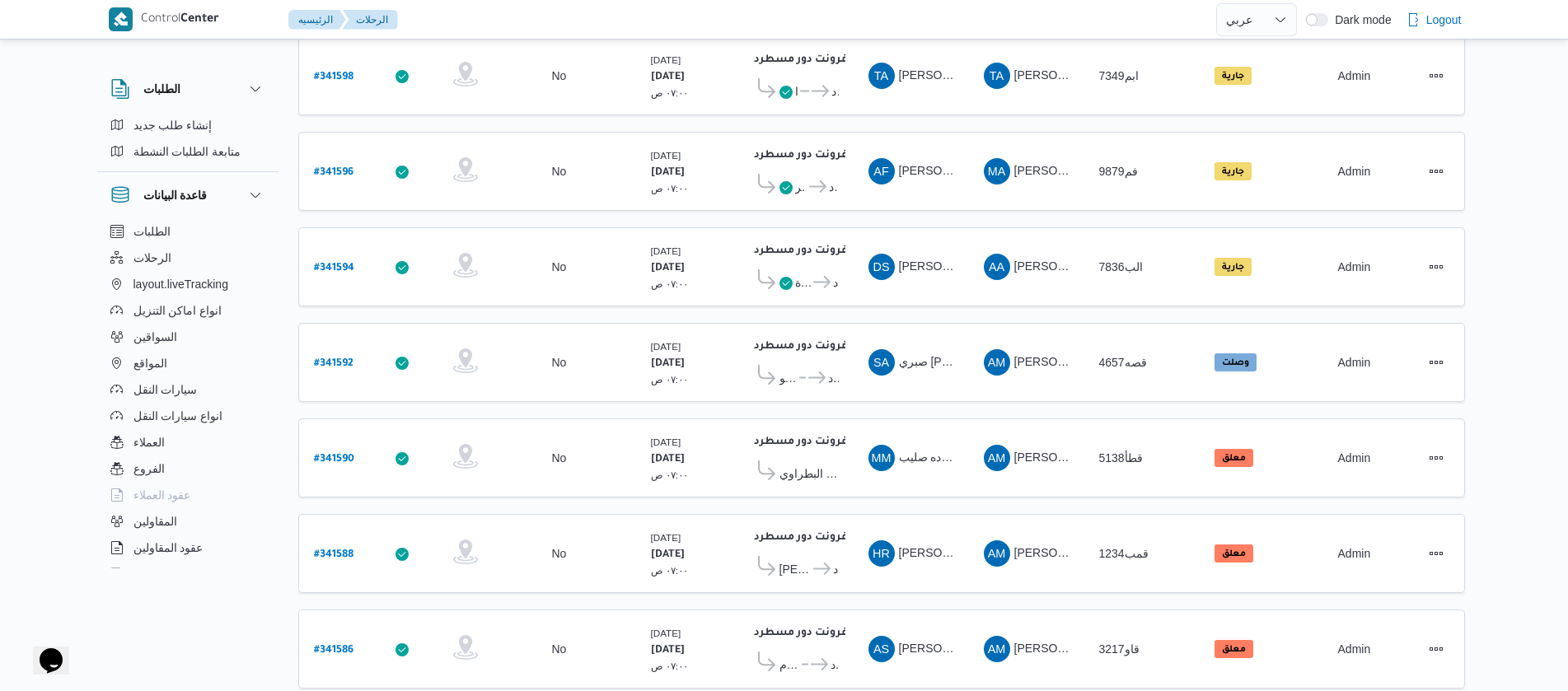
scroll to position [1489, 0]
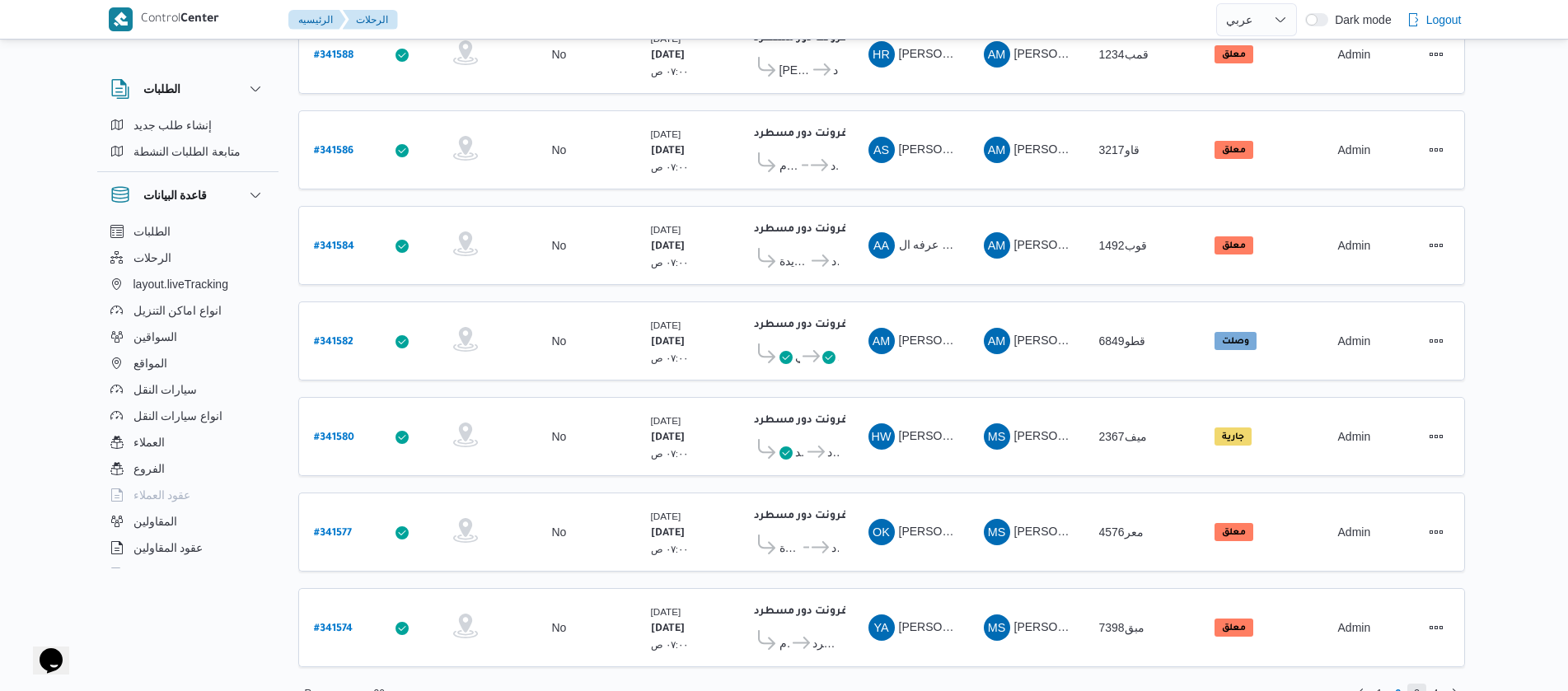
click at [1414, 684] on span "3" at bounding box center [1417, 694] width 6 height 20
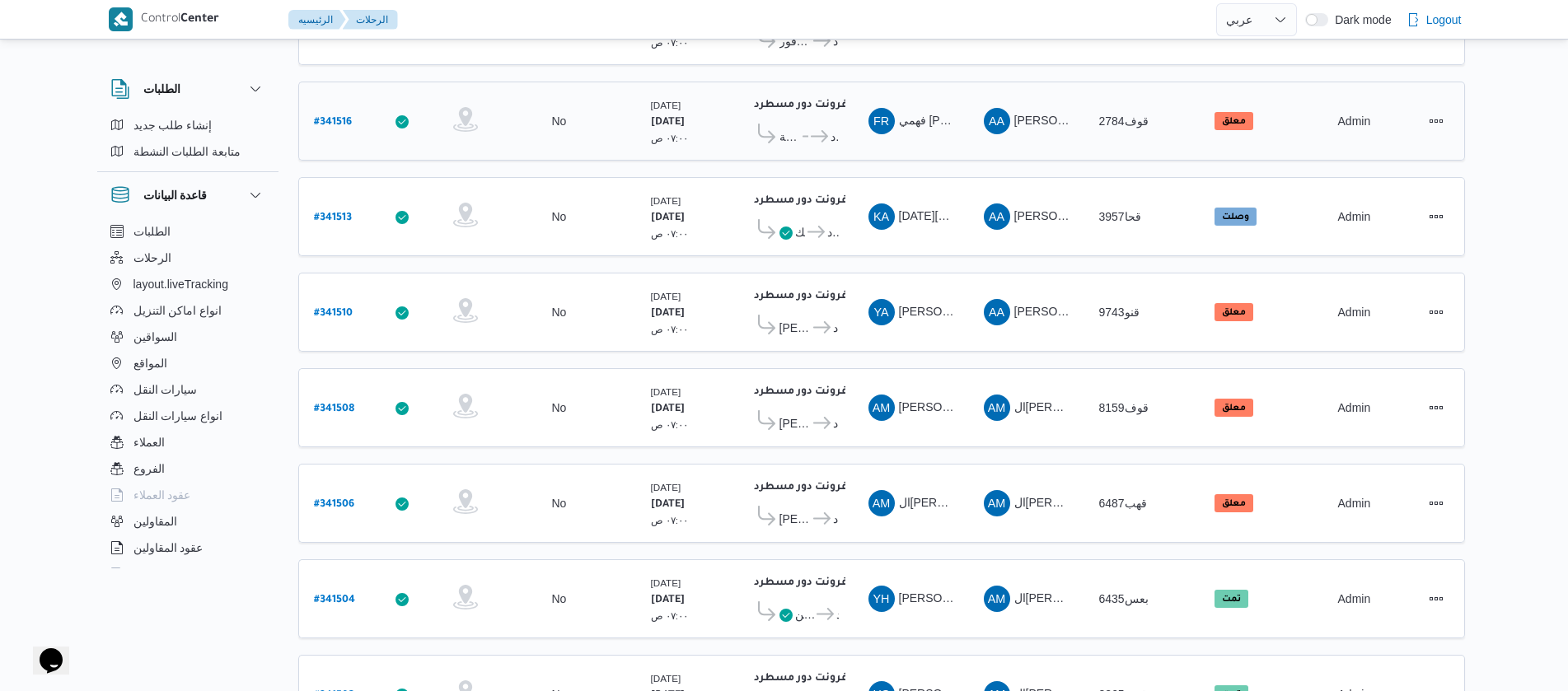
scroll to position [1489, 0]
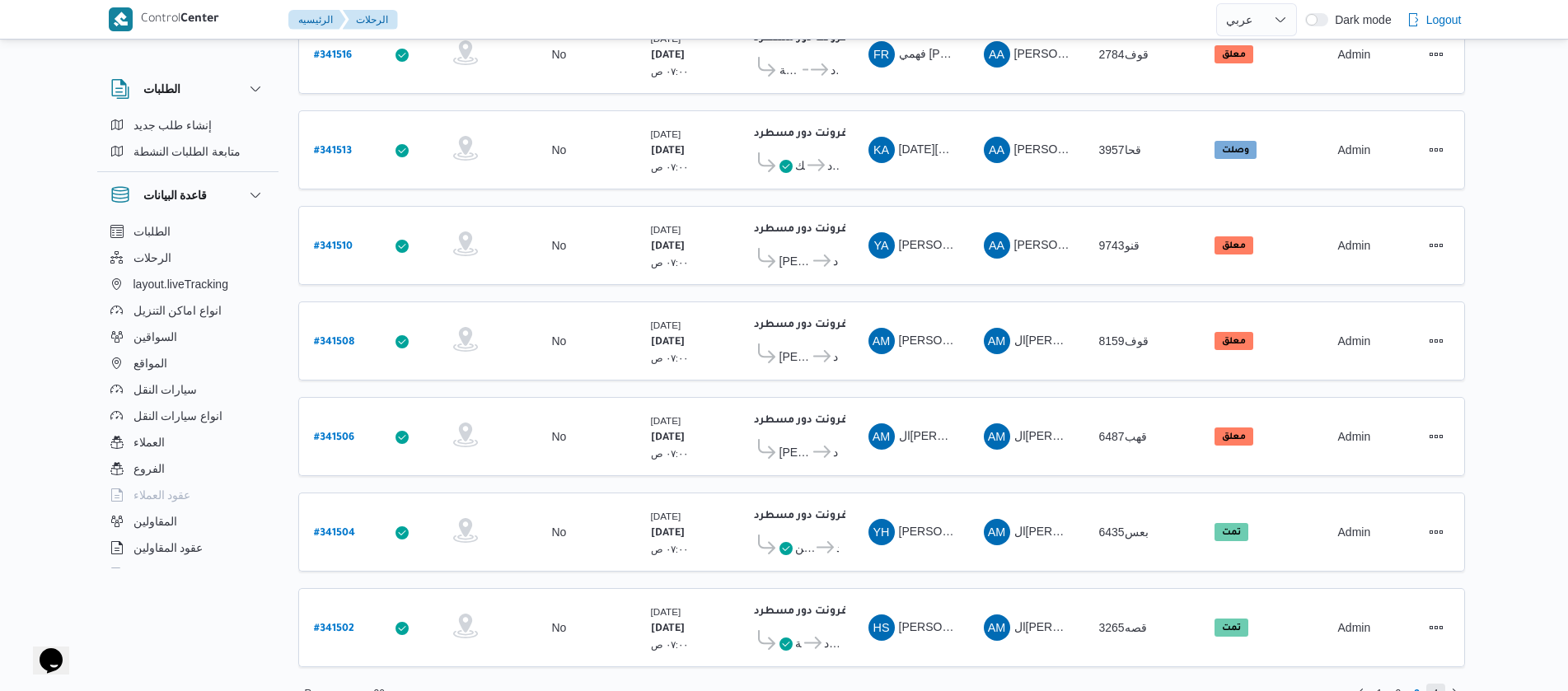
click at [1437, 684] on span "4" at bounding box center [1435, 694] width 6 height 20
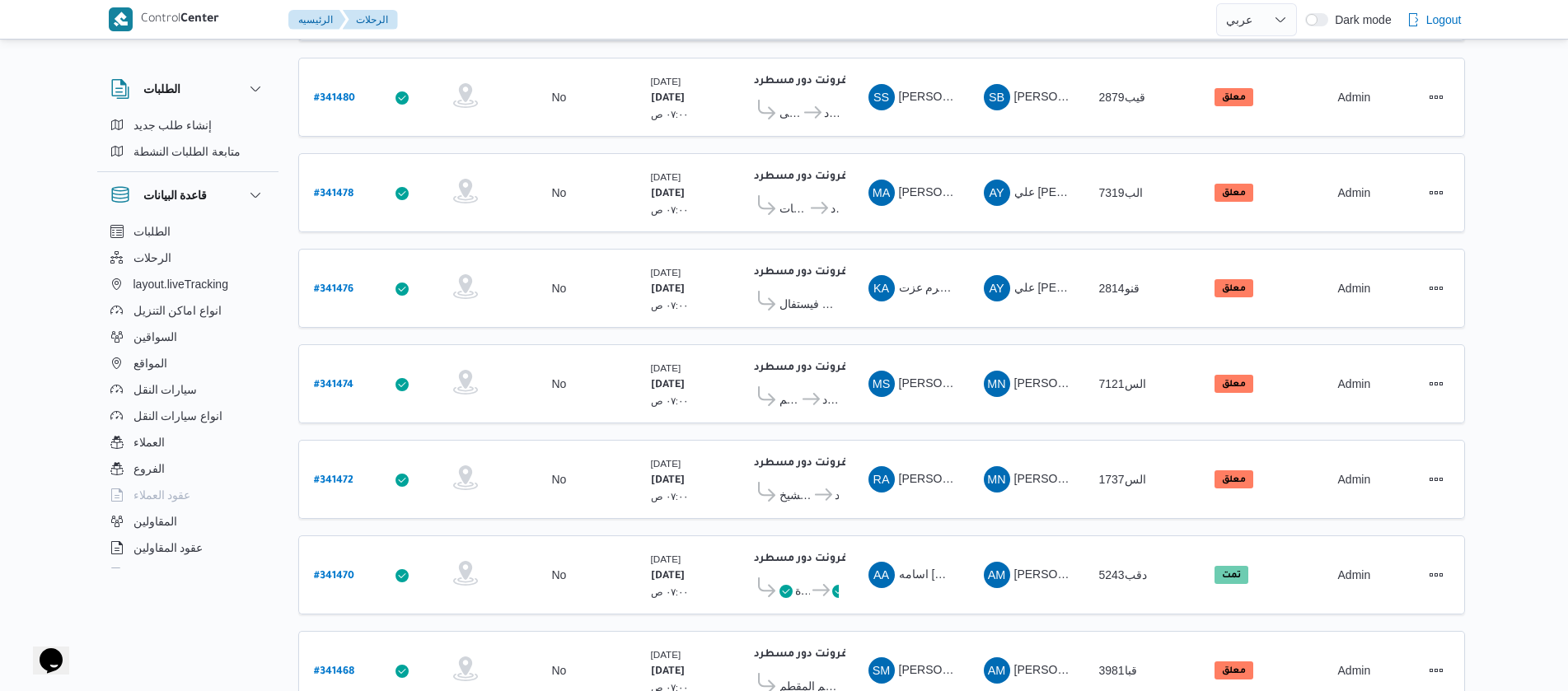
scroll to position [1207, 0]
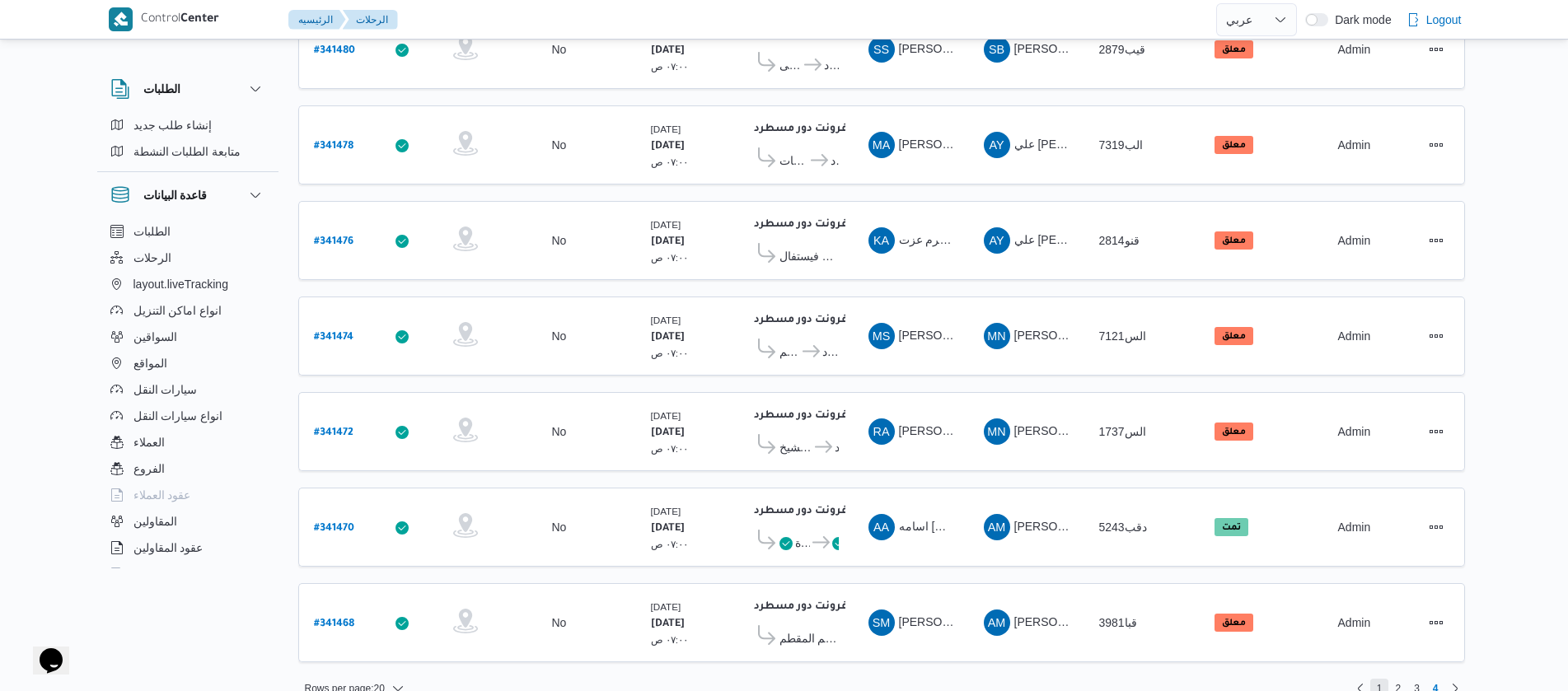
click at [1379, 679] on span "1" at bounding box center [1379, 689] width 6 height 20
